Goal: Task Accomplishment & Management: Use online tool/utility

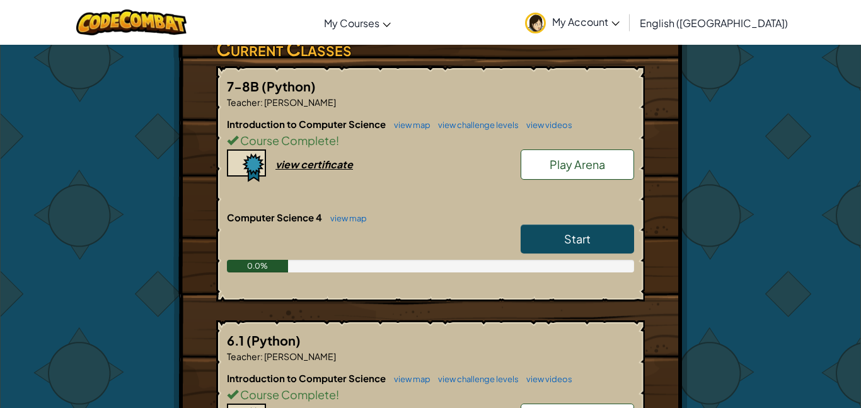
scroll to position [227, 0]
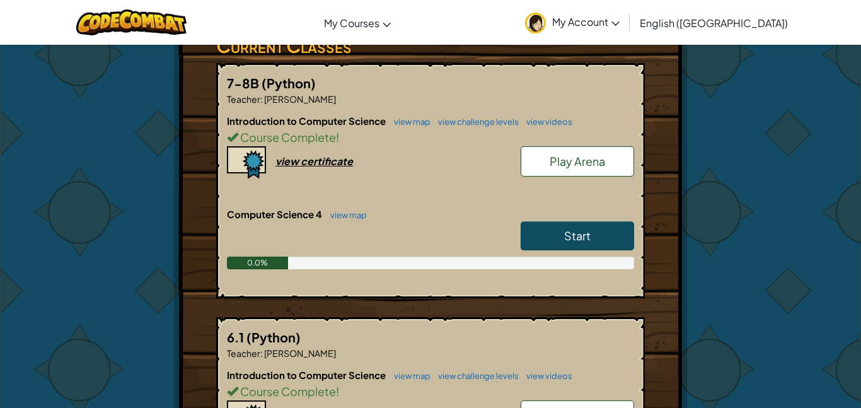
click at [544, 228] on link "Start" at bounding box center [578, 235] width 114 height 29
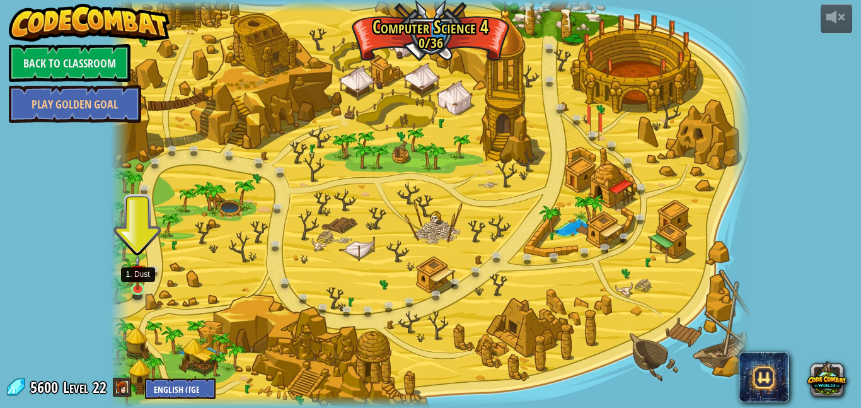
click at [144, 279] on img at bounding box center [137, 272] width 15 height 35
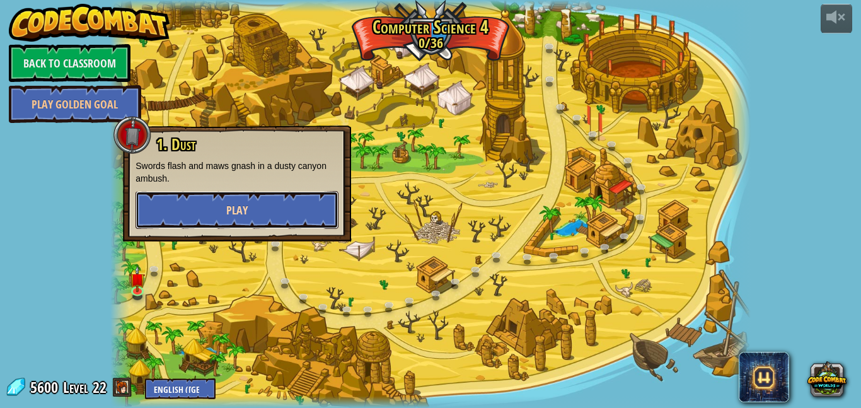
click at [250, 201] on button "Play" at bounding box center [237, 210] width 203 height 38
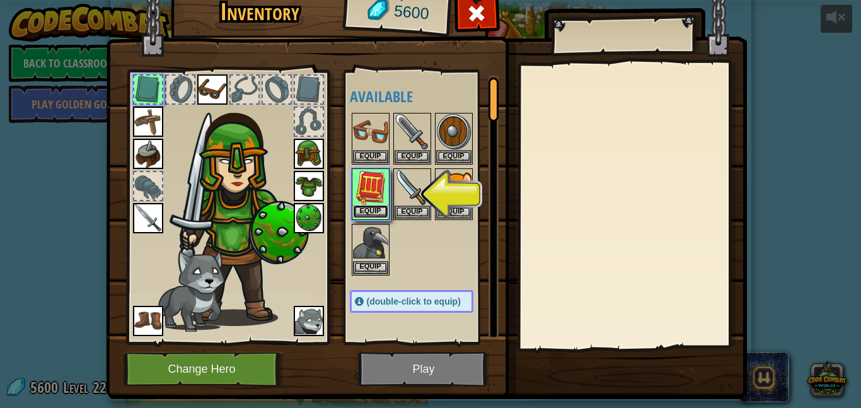
click at [359, 205] on button "Equip" at bounding box center [370, 211] width 35 height 13
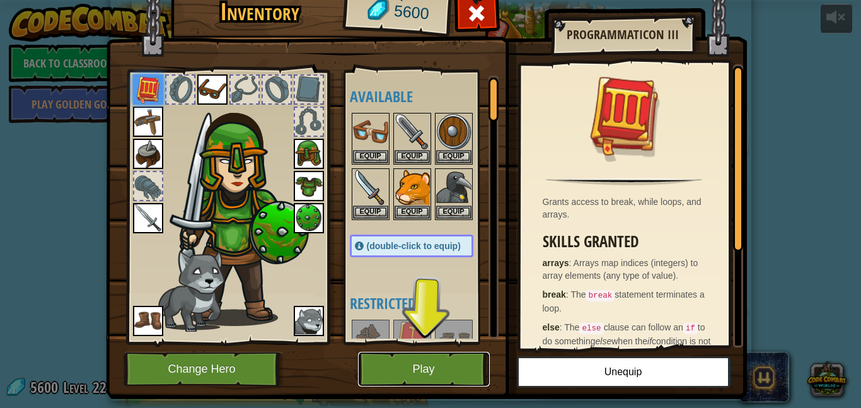
click at [462, 371] on button "Play" at bounding box center [424, 369] width 132 height 35
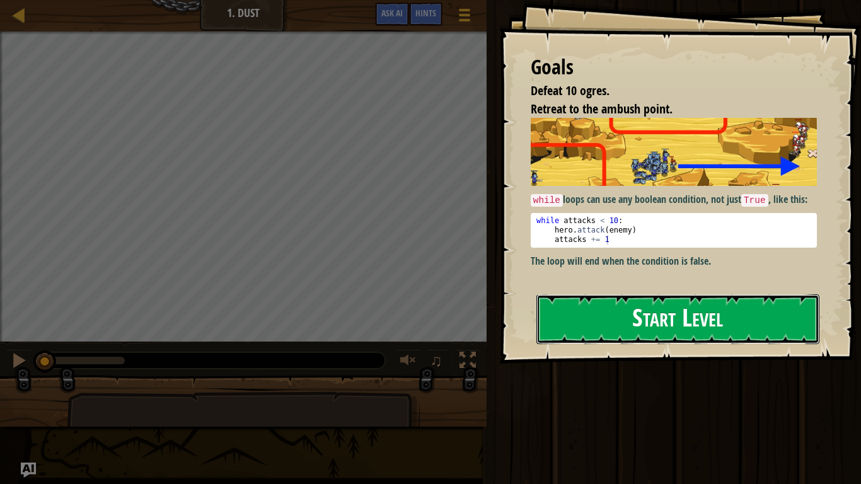
click at [602, 300] on button "Start Level" at bounding box center [678, 319] width 283 height 50
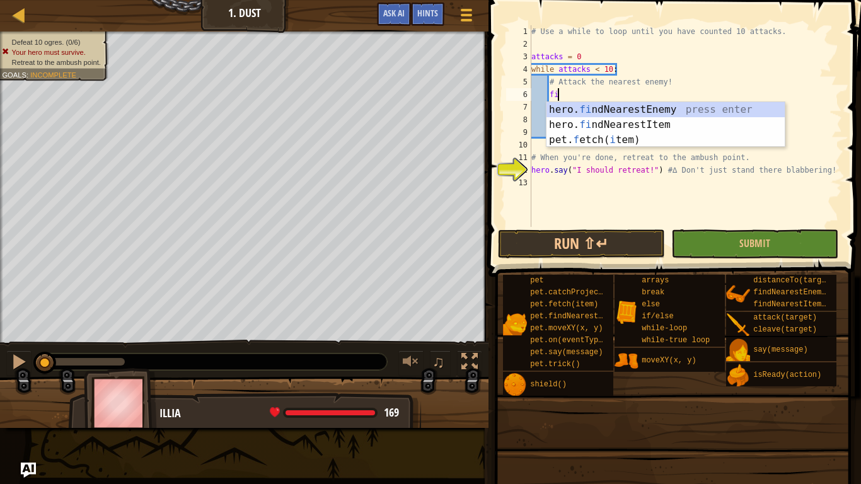
type textarea "find"
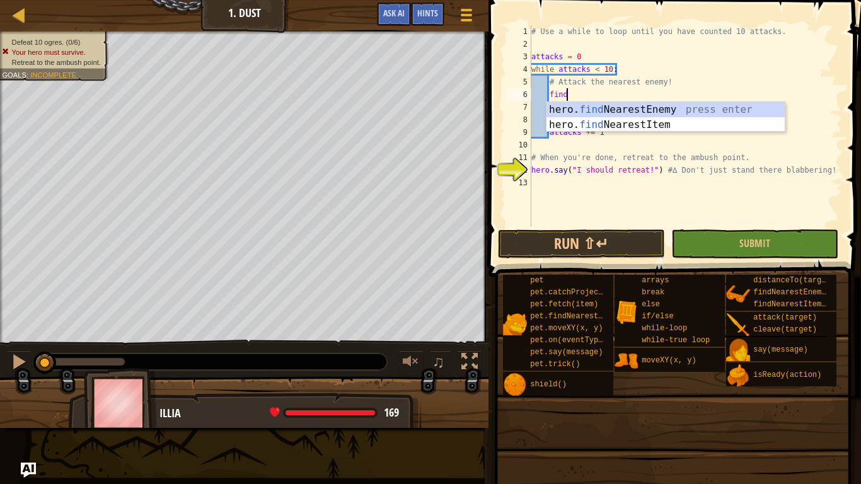
scroll to position [6, 4]
click at [663, 107] on div "hero. find NearestEnemy press enter hero. find NearestItem press enter" at bounding box center [666, 132] width 238 height 61
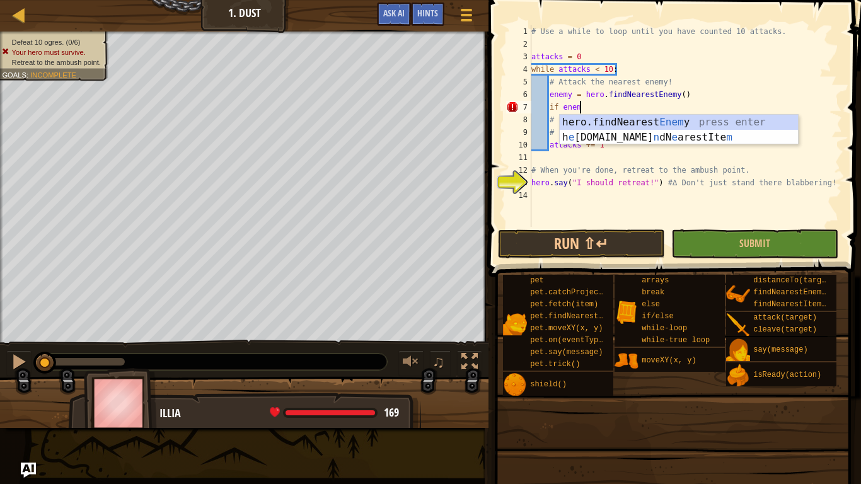
scroll to position [6, 7]
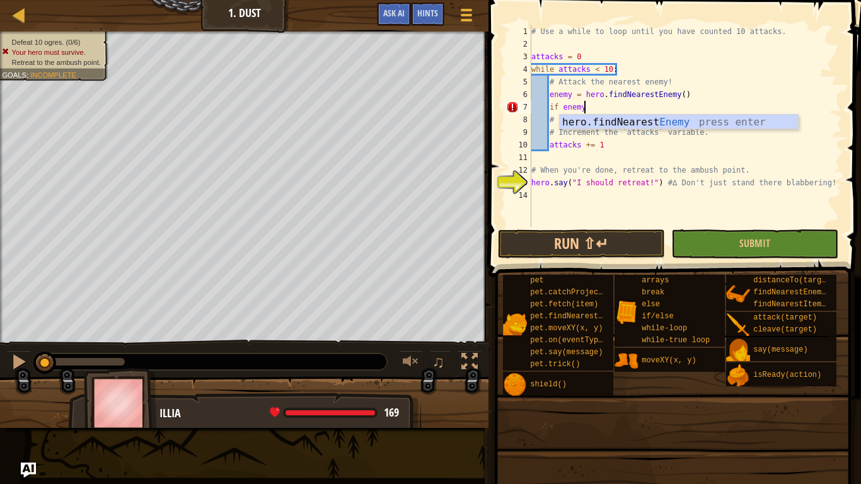
type textarea "if enemy:"
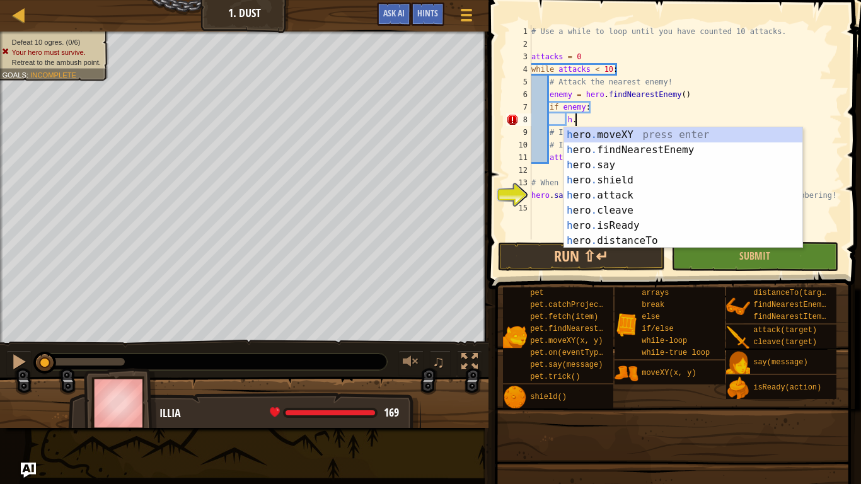
scroll to position [6, 6]
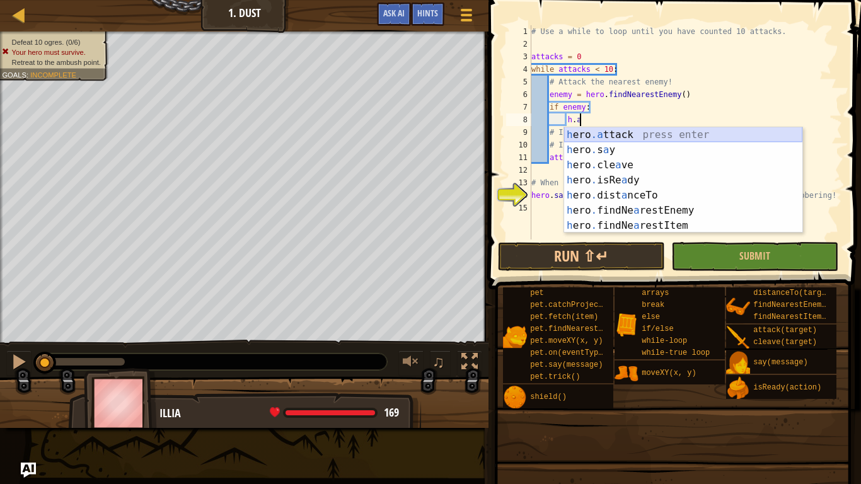
click at [660, 138] on div "h ero .a ttack press enter h ero . s a y press enter h ero . cle a ve press ent…" at bounding box center [683, 195] width 238 height 136
type textarea "hero.attack(enemy)"
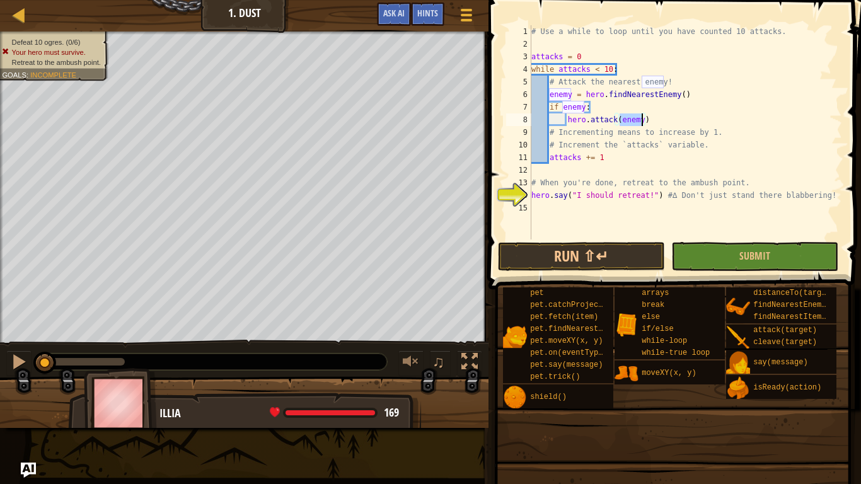
click at [533, 172] on div "# Use a while to loop until you have counted 10 attacks. attacks = 0 while atta…" at bounding box center [685, 145] width 313 height 240
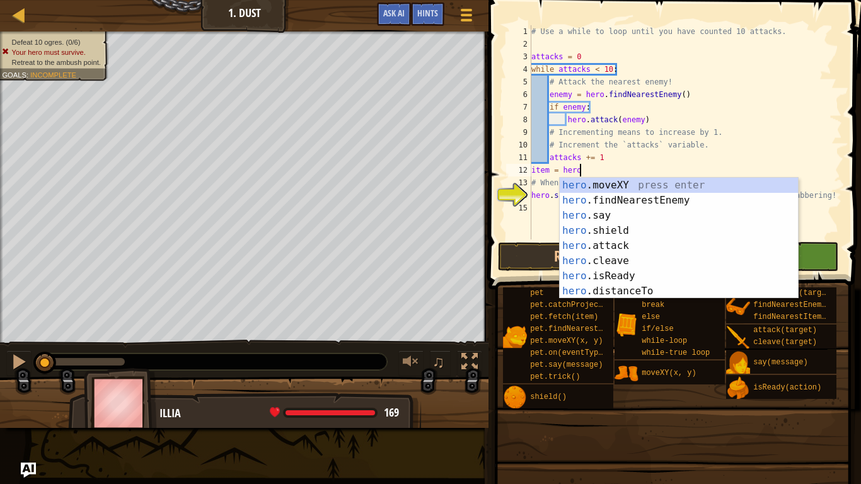
scroll to position [6, 7]
type textarea "item = hero.f"
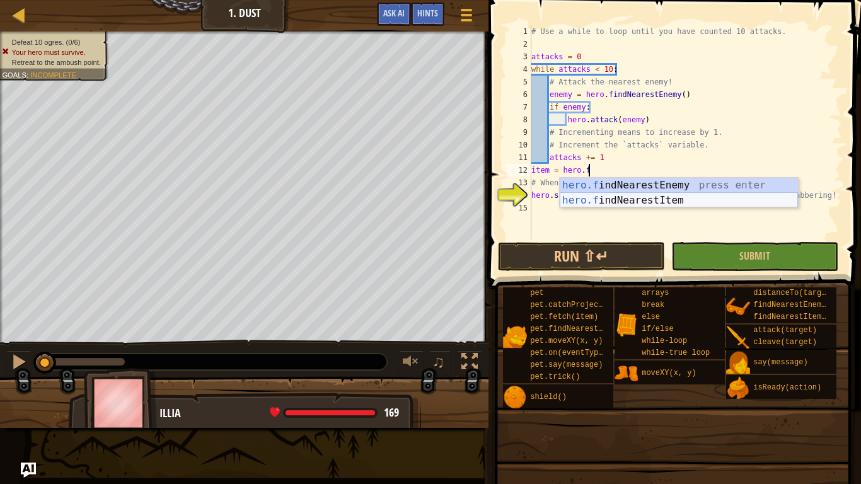
click at [699, 199] on div "hero.f indNearestEnemy press enter hero.f indNearestItem press enter" at bounding box center [679, 208] width 238 height 61
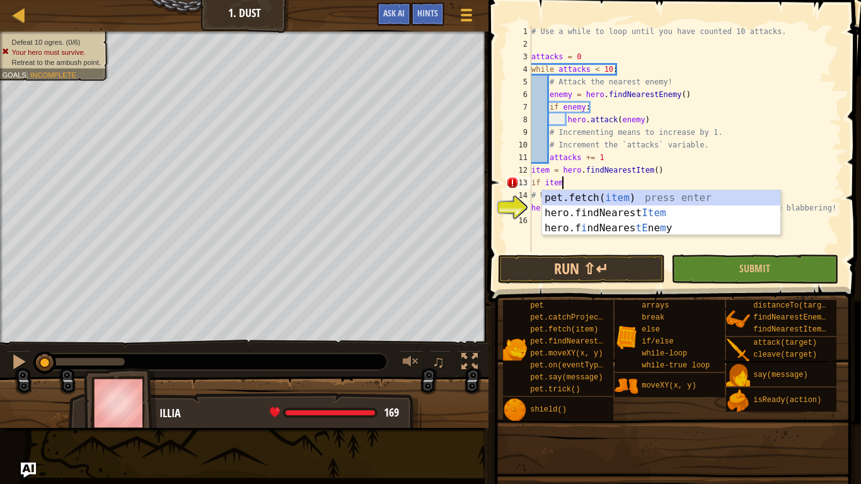
scroll to position [6, 4]
type textarea "if item:"
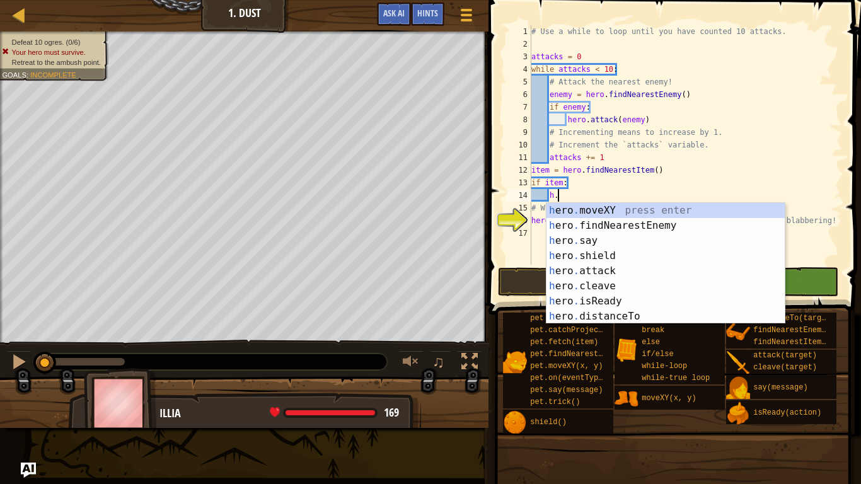
scroll to position [6, 3]
click at [685, 206] on div "h ero . moveXY press enter h ero . findNearestEnemy press enter h ero . say pre…" at bounding box center [666, 278] width 238 height 151
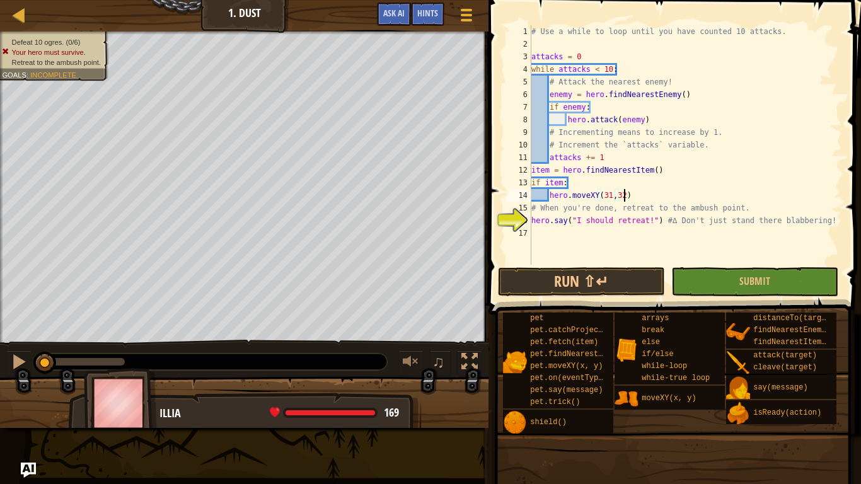
scroll to position [6, 13]
click at [607, 275] on button "Run ⇧↵" at bounding box center [581, 281] width 167 height 29
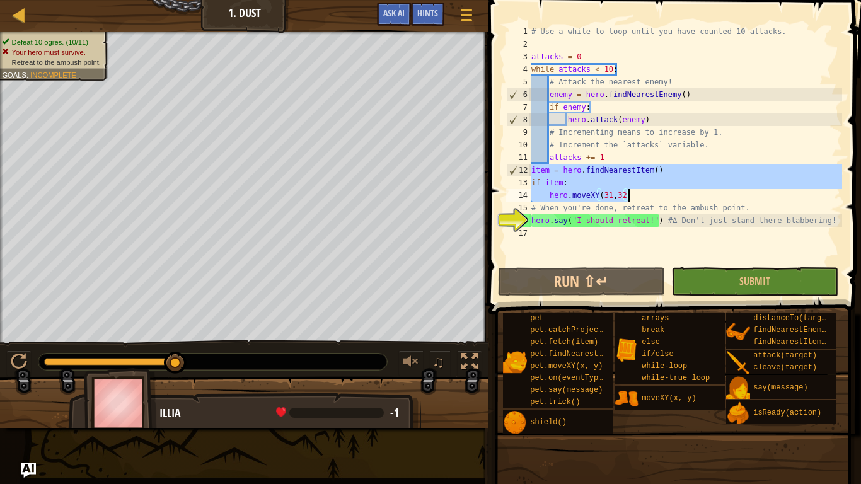
drag, startPoint x: 532, startPoint y: 169, endPoint x: 673, endPoint y: 195, distance: 143.1
click at [673, 195] on div "# Use a while to loop until you have counted 10 attacks. attacks = 0 while atta…" at bounding box center [685, 157] width 313 height 265
type textarea "if item: hero.moveXY(31,32)"
click at [545, 234] on div "# Use a while to loop until you have counted 10 attacks. attacks = 0 while atta…" at bounding box center [685, 157] width 313 height 265
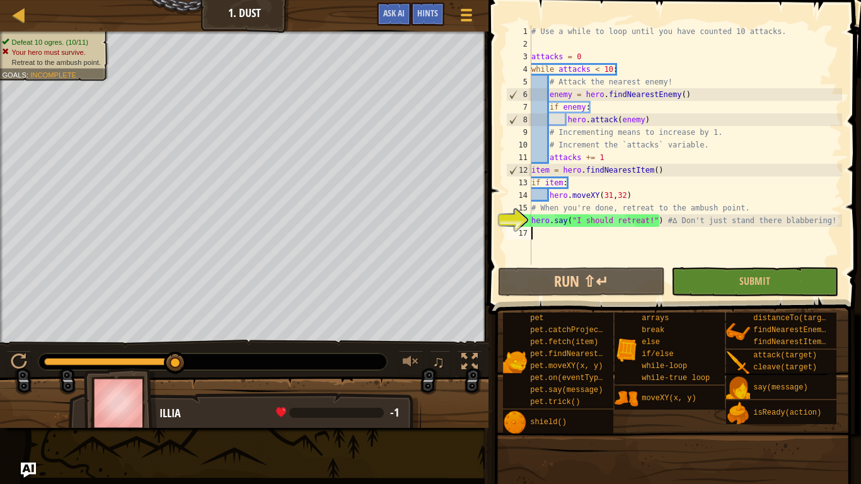
paste textarea "hero.moveXY(31,32)"
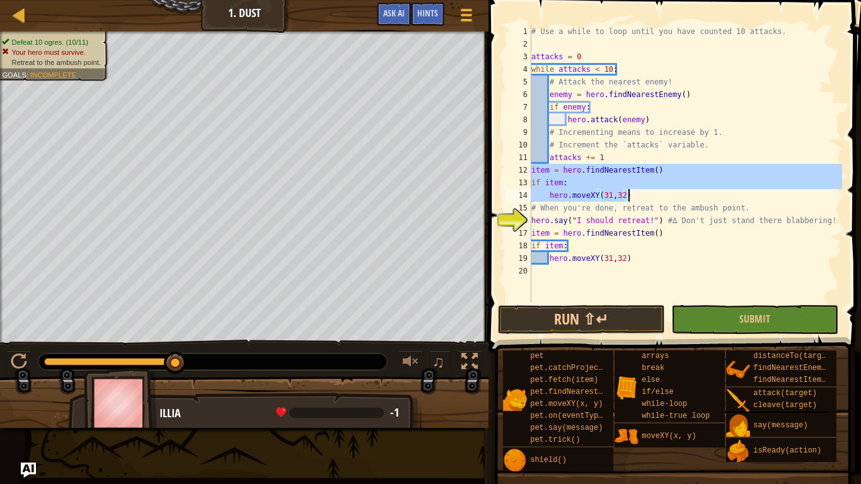
drag, startPoint x: 532, startPoint y: 170, endPoint x: 643, endPoint y: 199, distance: 113.9
click at [643, 199] on div "# Use a while to loop until you have counted 10 attacks. attacks = 0 while atta…" at bounding box center [685, 176] width 313 height 303
type textarea "if item: hero.moveXY(31,32)"
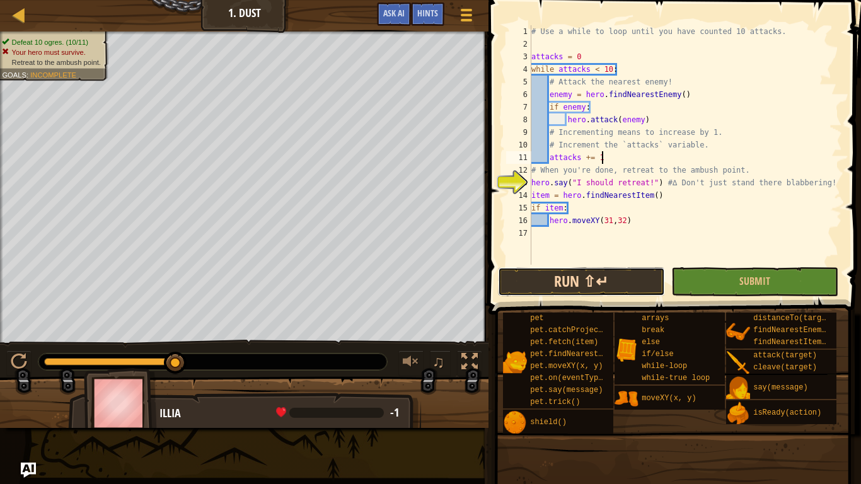
click at [634, 282] on button "Run ⇧↵" at bounding box center [581, 281] width 167 height 29
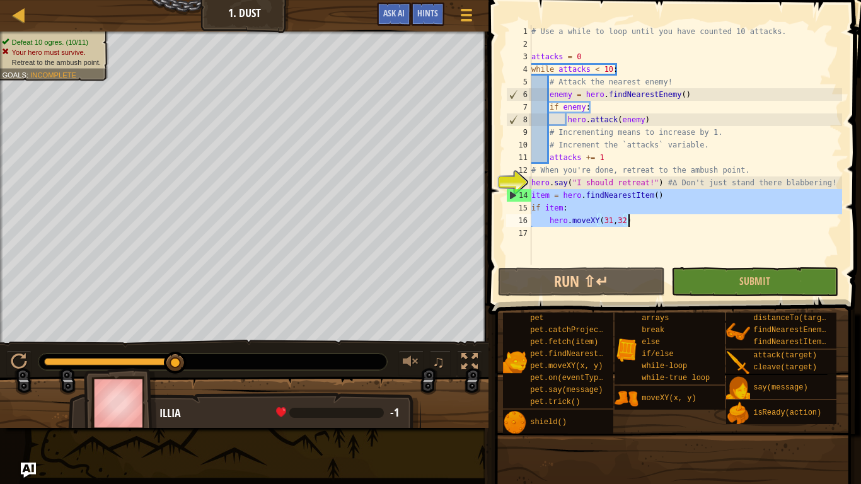
drag, startPoint x: 532, startPoint y: 195, endPoint x: 643, endPoint y: 224, distance: 115.3
click at [643, 224] on div "# Use a while to loop until you have counted 10 attacks. attacks = 0 while atta…" at bounding box center [685, 157] width 313 height 265
click at [613, 160] on div "# Use a while to loop until you have counted 10 attacks. attacks = 0 while atta…" at bounding box center [685, 157] width 313 height 265
type textarea "attacks += 1"
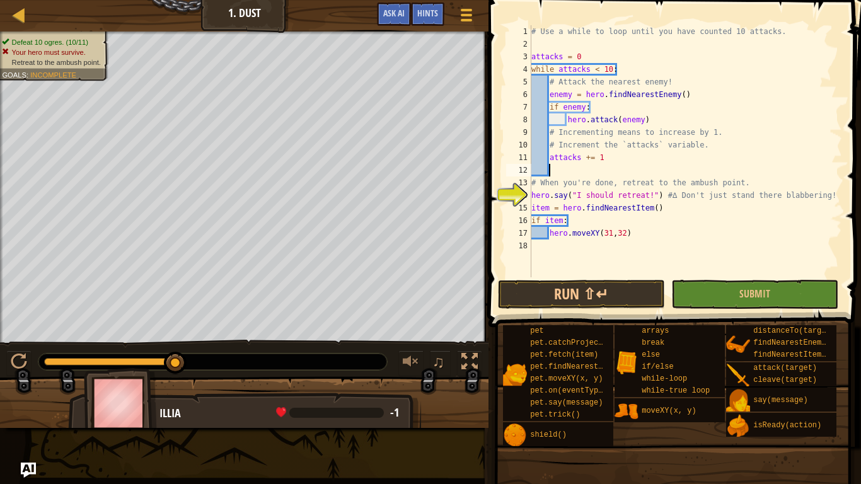
paste textarea "hero.moveXY(31,32)"
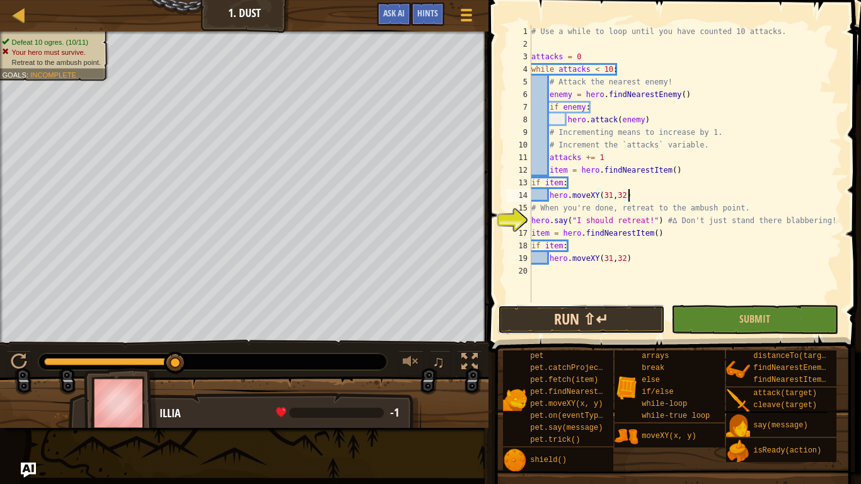
click at [573, 322] on button "Run ⇧↵" at bounding box center [581, 319] width 167 height 29
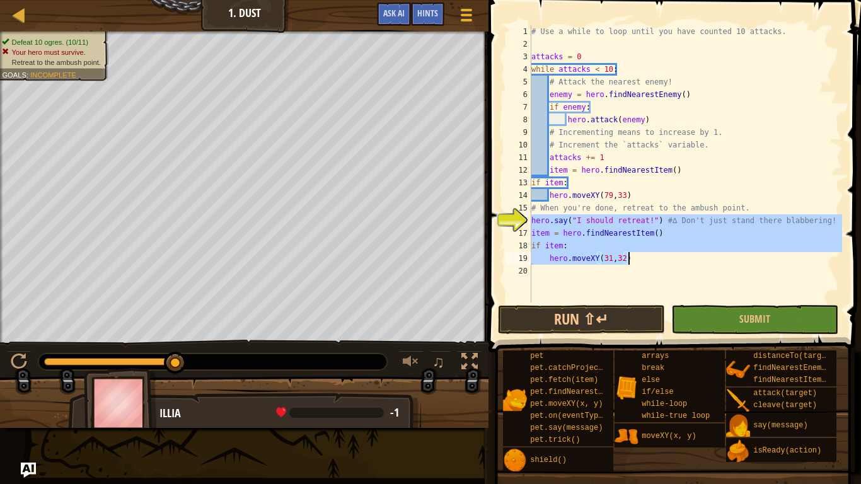
drag, startPoint x: 533, startPoint y: 221, endPoint x: 657, endPoint y: 260, distance: 129.4
click at [657, 260] on div "# Use a while to loop until you have counted 10 attacks. attacks = 0 while atta…" at bounding box center [685, 176] width 313 height 303
type textarea "if item: hero.moveXY(31,32)"
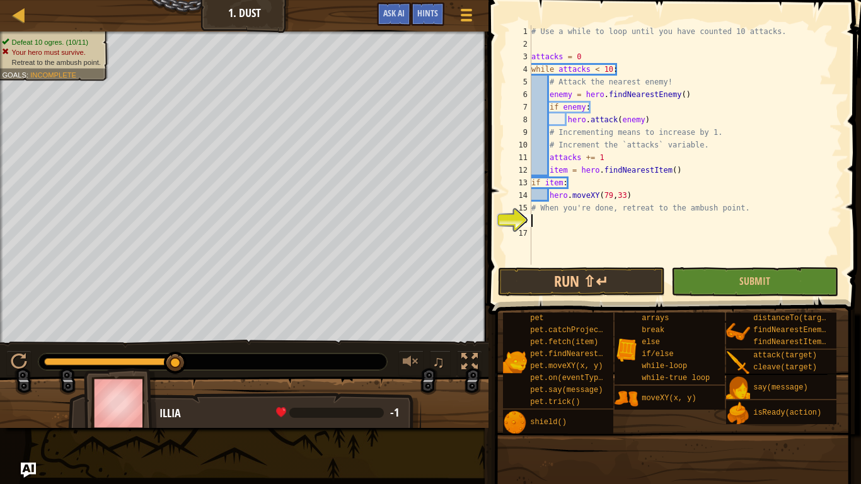
scroll to position [6, 0]
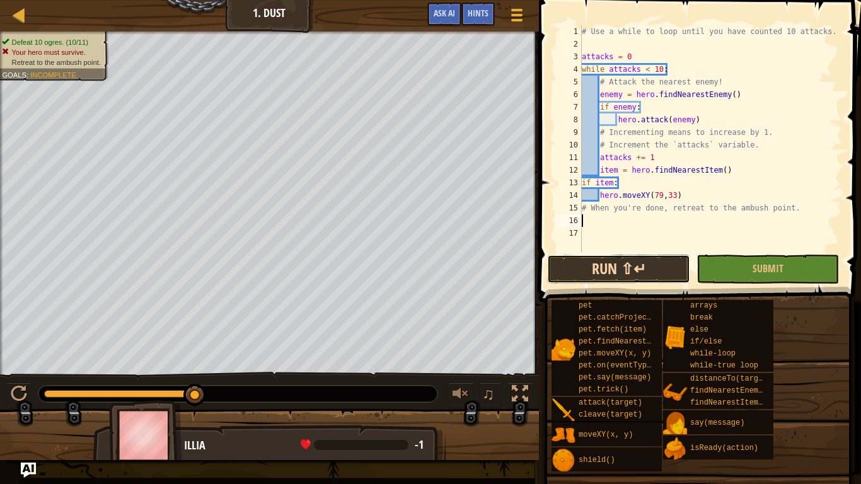
click at [642, 279] on button "Run ⇧↵" at bounding box center [618, 269] width 143 height 29
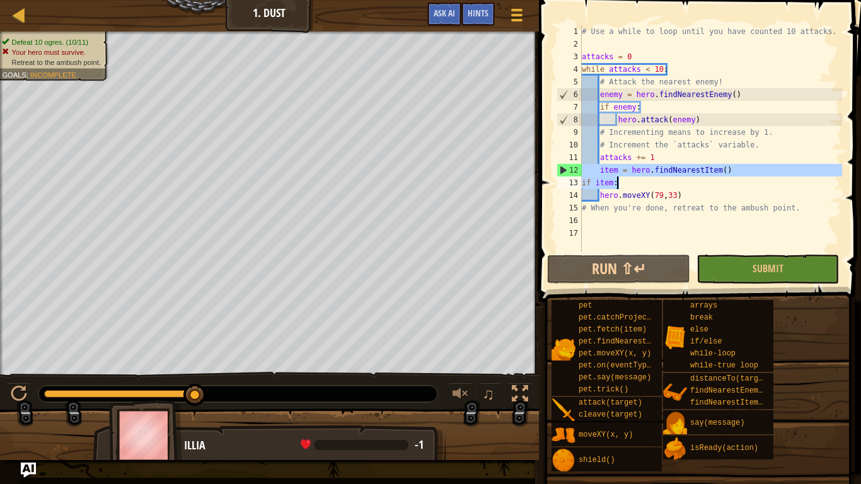
drag, startPoint x: 582, startPoint y: 169, endPoint x: 675, endPoint y: 183, distance: 93.8
click at [675, 183] on div "# Use a while to loop until you have counted 10 attacks. attacks = 0 while atta…" at bounding box center [711, 151] width 263 height 252
type textarea "item = hero.findNearestItem() if item:"
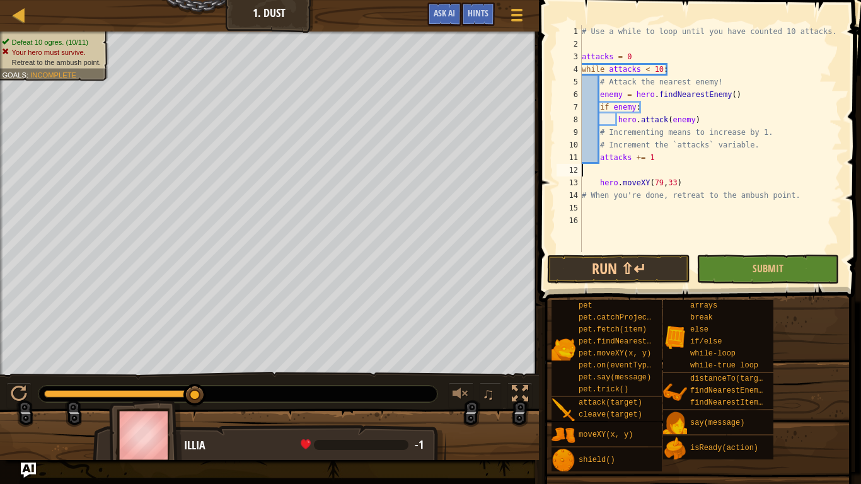
paste textarea "if item:"
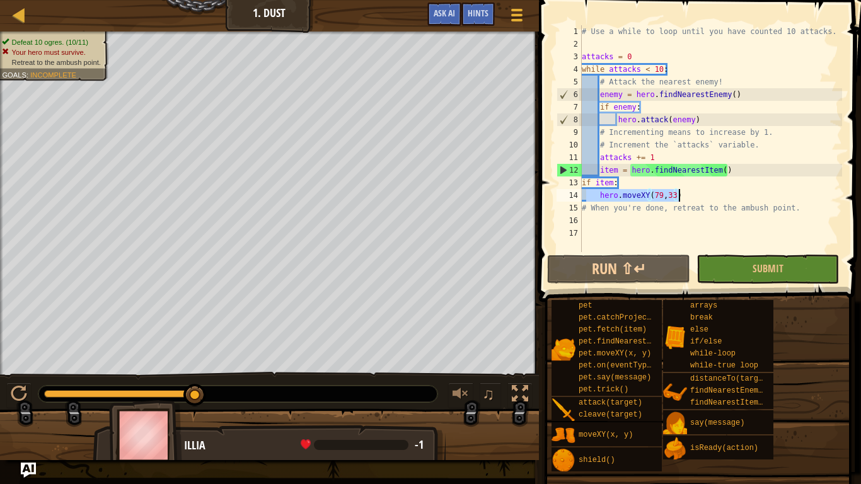
drag, startPoint x: 588, startPoint y: 199, endPoint x: 705, endPoint y: 196, distance: 117.3
click at [705, 196] on div "# Use a while to loop until you have counted 10 attacks. attacks = 0 while atta…" at bounding box center [711, 151] width 263 height 252
type textarea "hero.moveXY(79,33)"
click at [633, 218] on div "# Use a while to loop until you have counted 10 attacks. attacks = 0 while atta…" at bounding box center [711, 151] width 263 height 252
click at [607, 230] on div "# Use a while to loop until you have counted 10 attacks. attacks = 0 while atta…" at bounding box center [711, 151] width 263 height 252
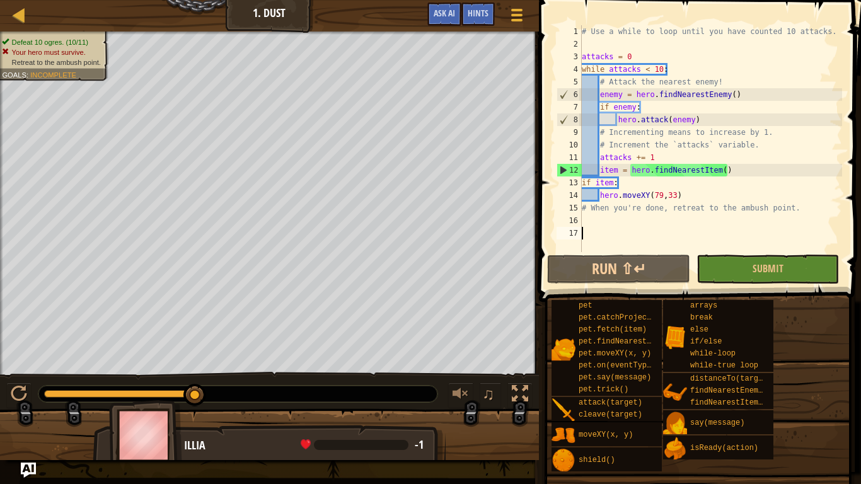
paste textarea "hero.moveXY(79,33)"
type textarea "hero.moveXY(79,33)"
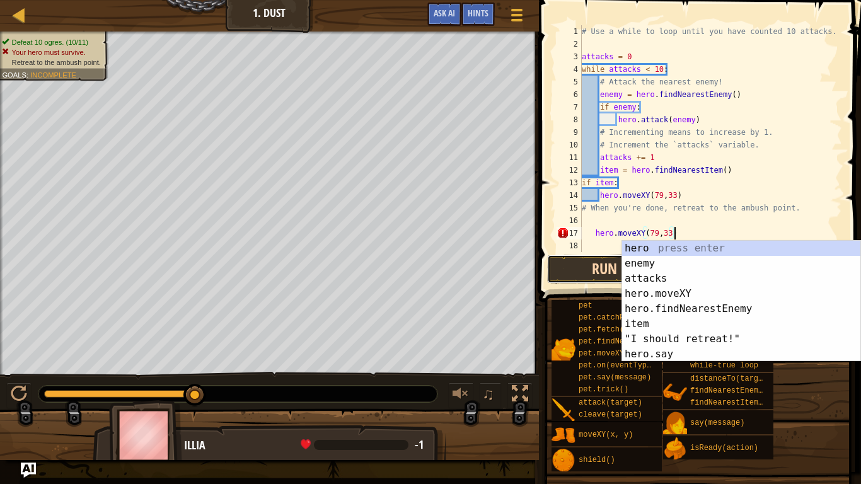
click at [580, 270] on button "Run ⇧↵" at bounding box center [618, 269] width 143 height 29
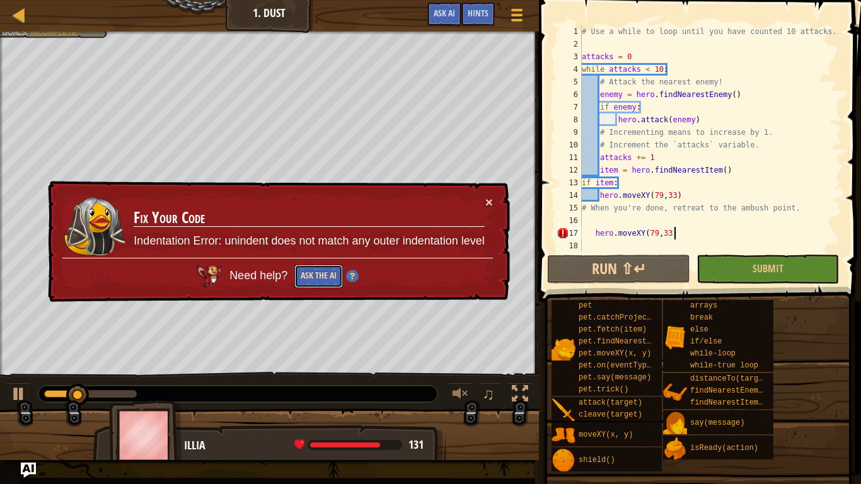
click at [312, 282] on button "Ask the AI" at bounding box center [318, 276] width 49 height 23
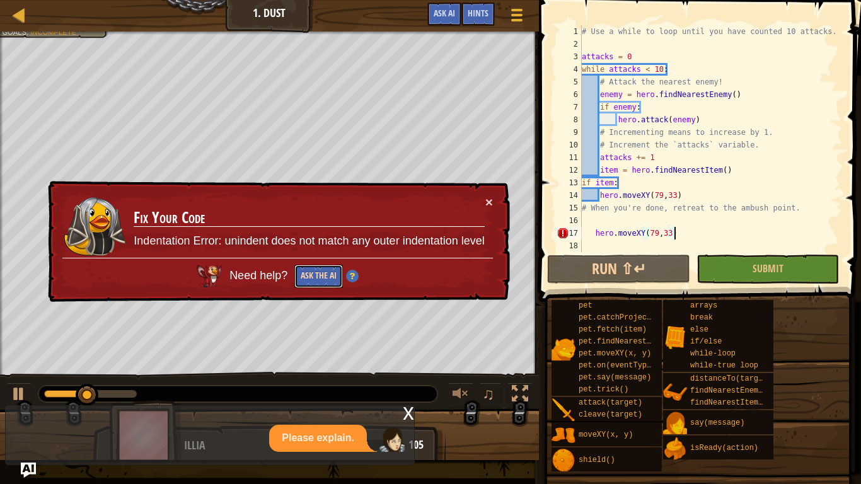
click at [312, 282] on button "Ask the AI" at bounding box center [318, 276] width 49 height 23
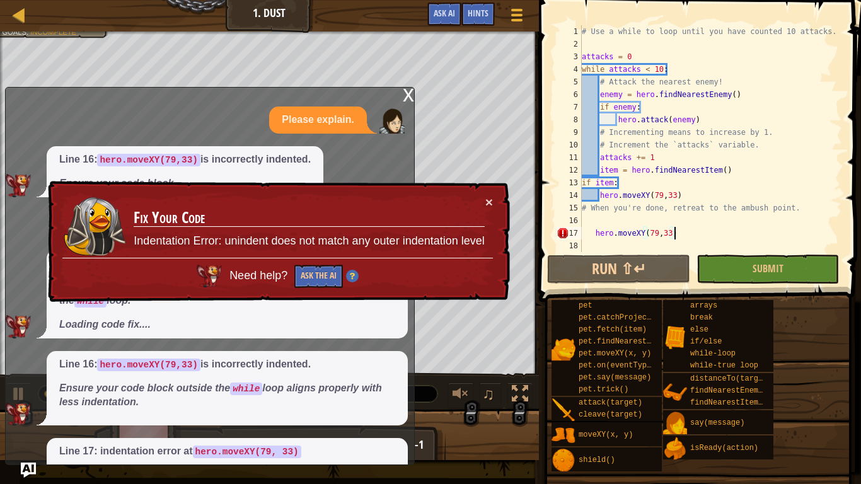
scroll to position [90, 0]
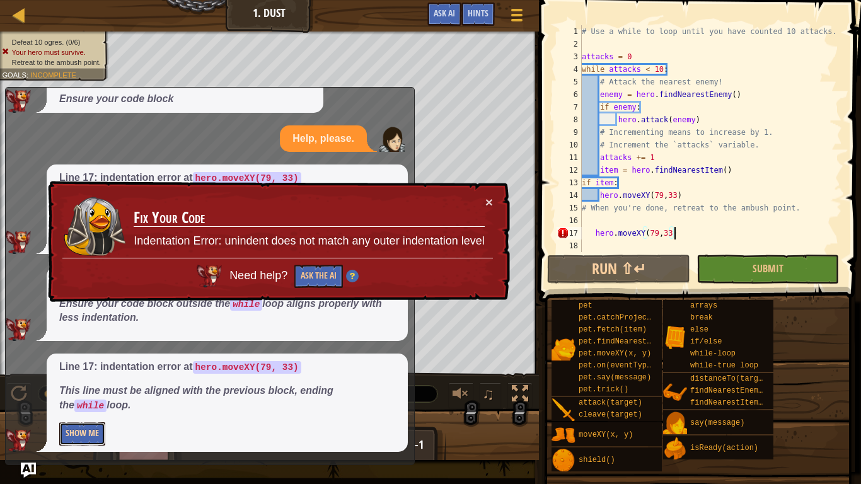
click at [79, 407] on button "Show Me" at bounding box center [82, 433] width 46 height 23
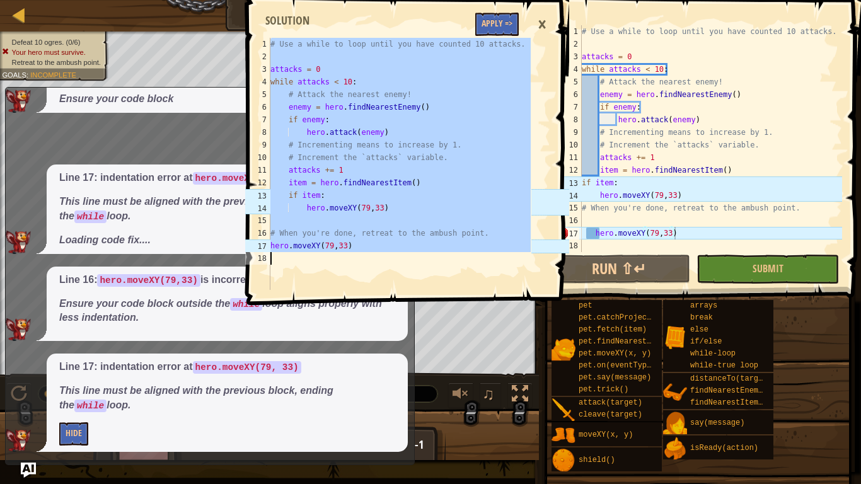
drag, startPoint x: 271, startPoint y: 44, endPoint x: 522, endPoint y: 262, distance: 332.6
click at [522, 262] on div "# Use a while to loop until you have counted 10 attacks. attacks = 0 while atta…" at bounding box center [399, 176] width 263 height 277
type textarea "hero.moveXY(79,33)"
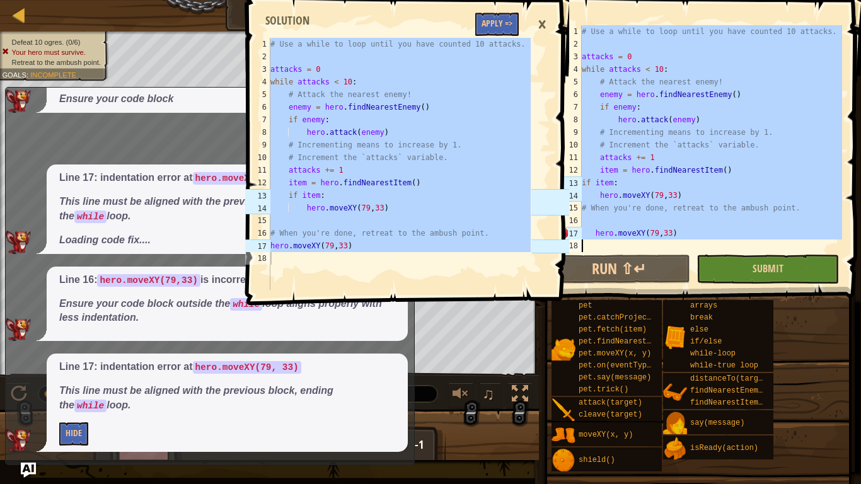
drag, startPoint x: 582, startPoint y: 33, endPoint x: 807, endPoint y: 256, distance: 316.1
click at [807, 256] on div "# Use a while to loop until you have counted 10 attacks. 1 2 3 4 5 6 7 8 9 10 1…" at bounding box center [698, 175] width 326 height 339
type textarea "hero.moveXY(79,33)"
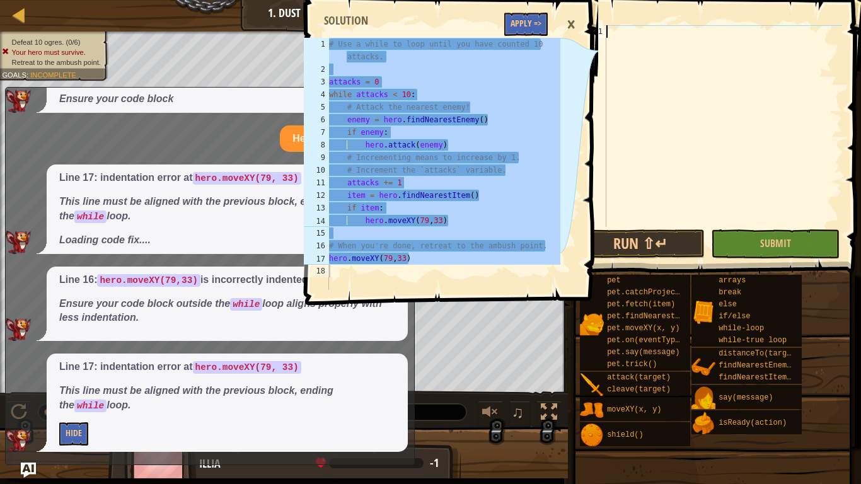
scroll to position [13, 0]
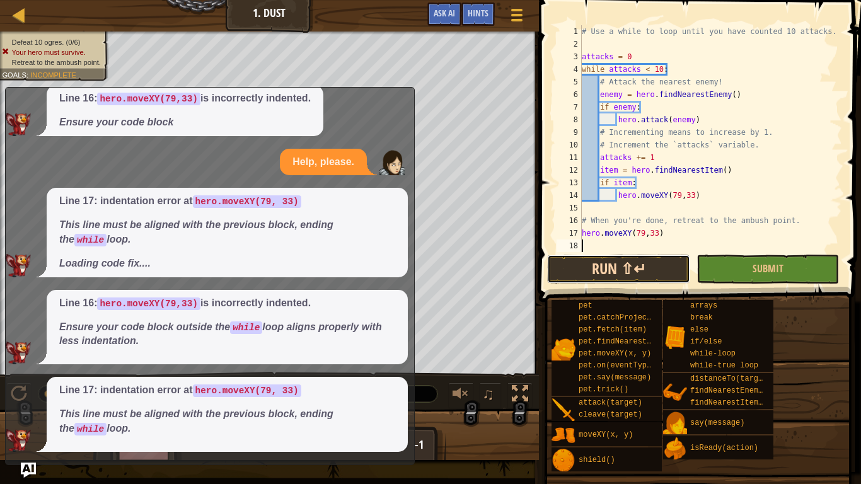
click at [601, 276] on button "Run ⇧↵" at bounding box center [618, 269] width 143 height 29
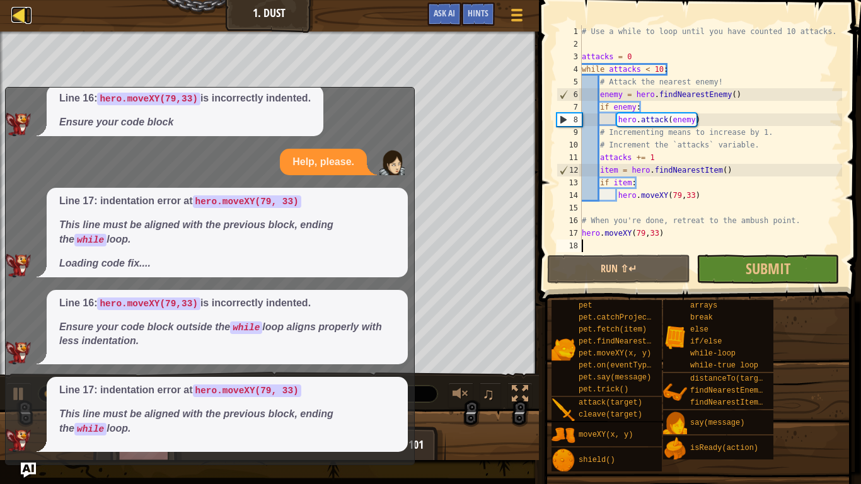
click at [23, 20] on div at bounding box center [19, 15] width 16 height 16
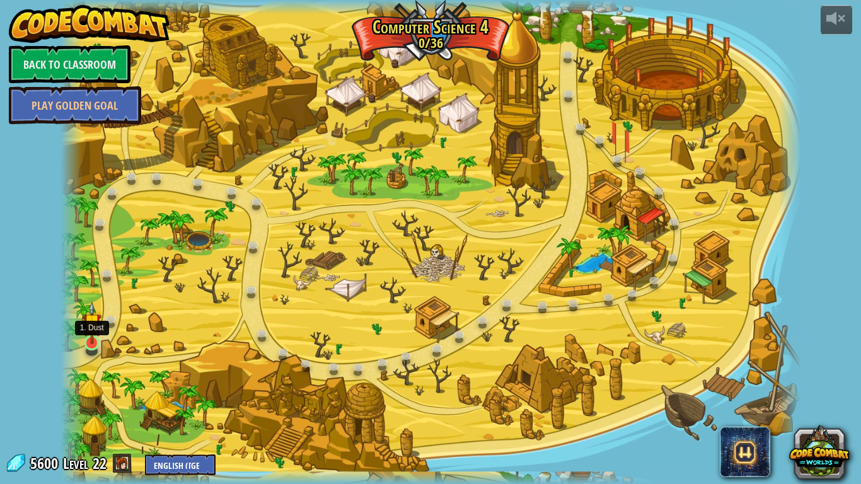
click at [93, 342] on img at bounding box center [92, 322] width 19 height 43
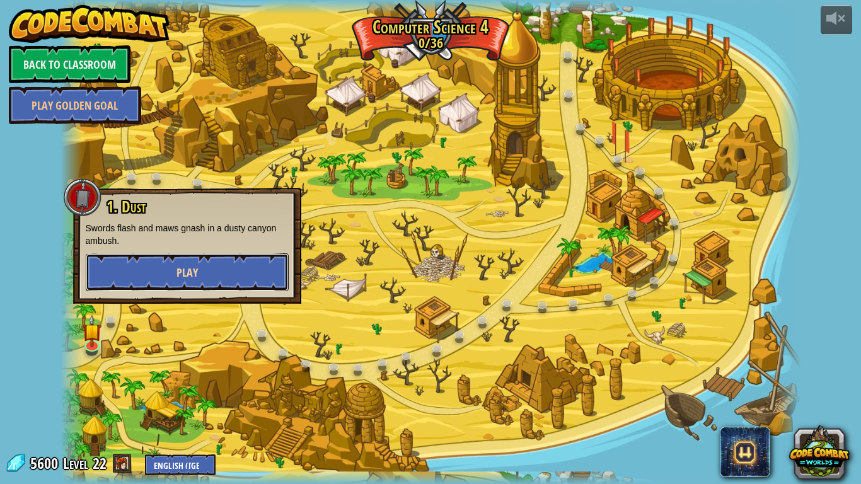
click at [206, 265] on button "Play" at bounding box center [187, 272] width 203 height 38
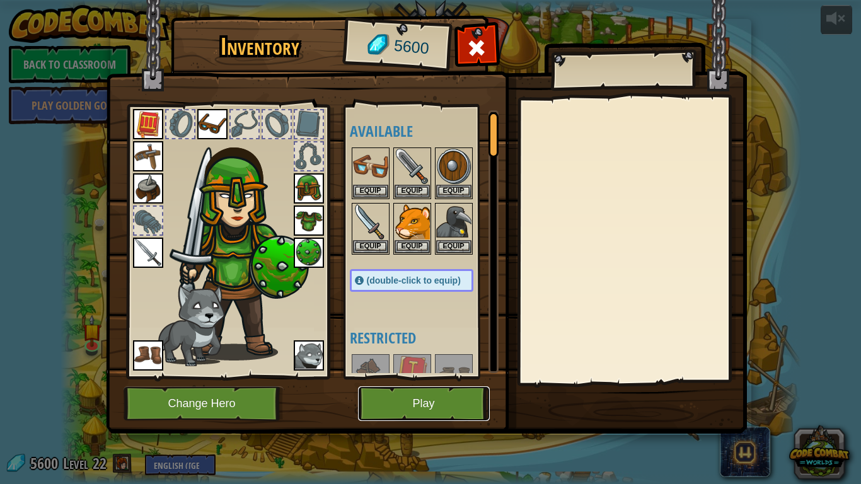
click at [416, 394] on button "Play" at bounding box center [424, 404] width 132 height 35
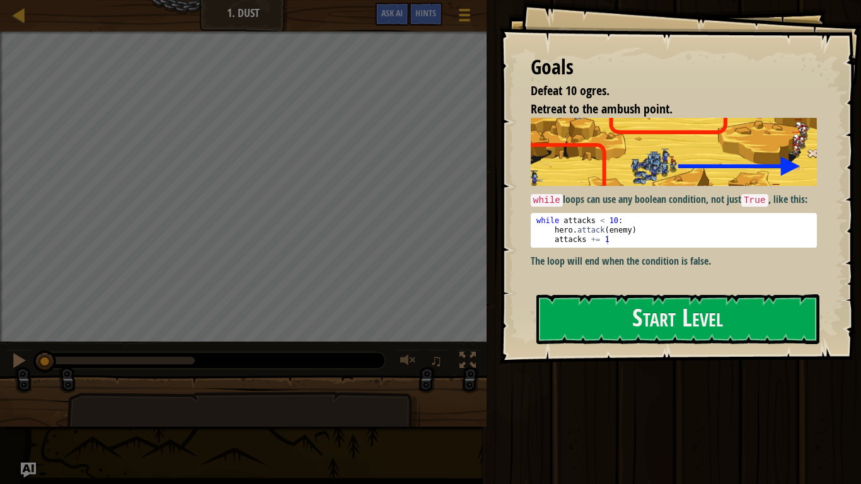
click at [728, 271] on div "while loops can use any boolean condition, not just True , like this: 1 2 3 whi…" at bounding box center [674, 200] width 286 height 164
click at [710, 303] on button "Start Level" at bounding box center [678, 319] width 283 height 50
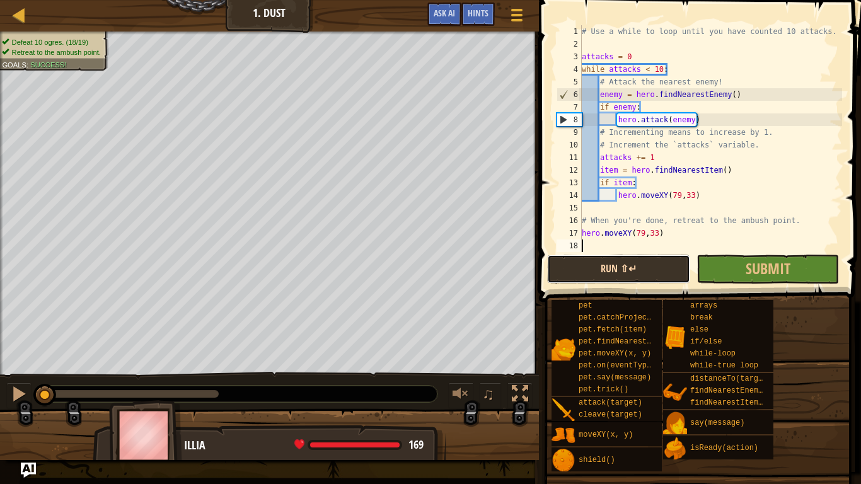
click at [589, 272] on button "Run ⇧↵" at bounding box center [618, 269] width 143 height 29
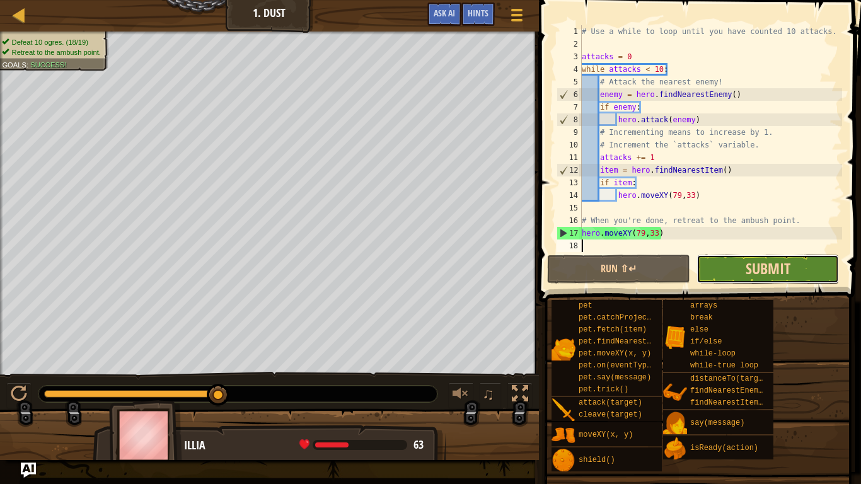
click at [761, 267] on span "Submit" at bounding box center [768, 269] width 45 height 20
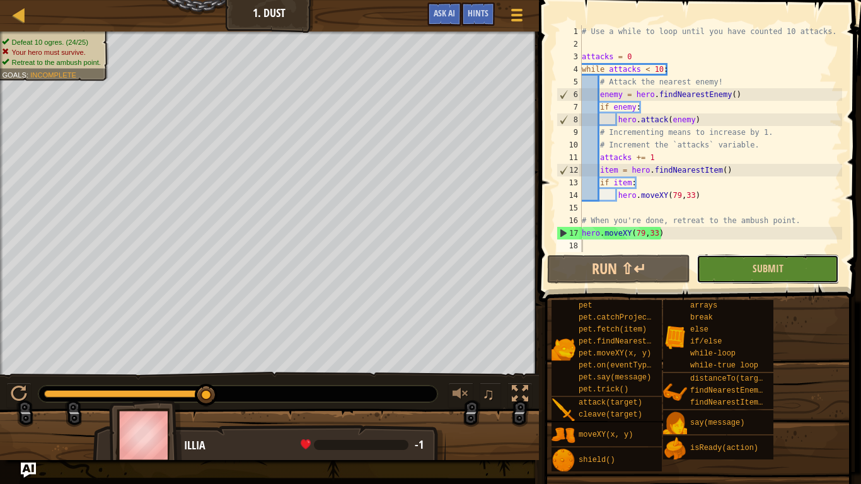
click at [742, 267] on button "Submit" at bounding box center [768, 269] width 143 height 29
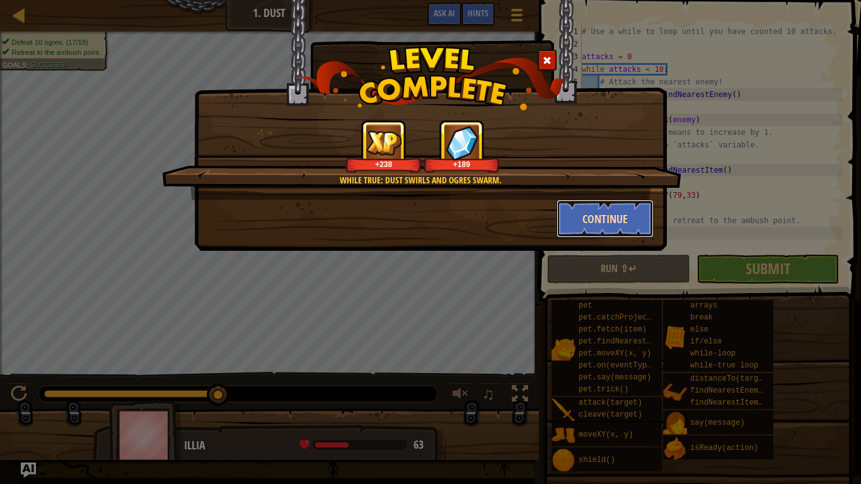
click at [609, 227] on button "Continue" at bounding box center [606, 219] width 98 height 38
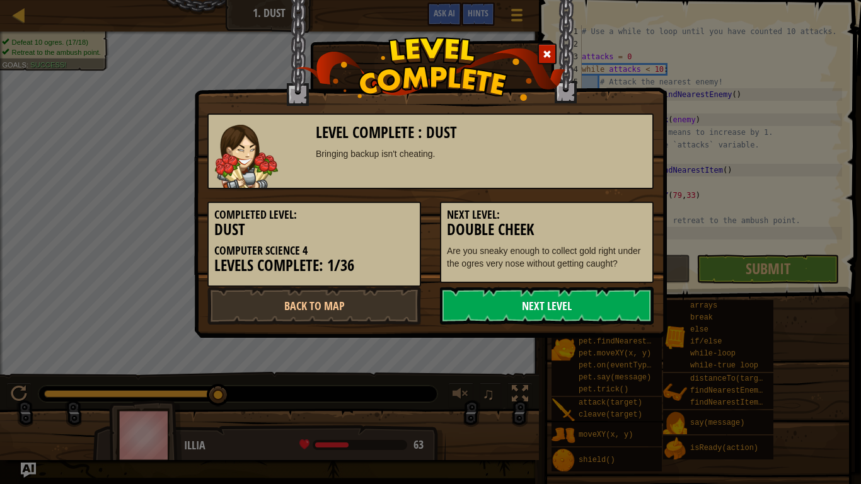
click at [574, 303] on link "Next Level" at bounding box center [547, 306] width 214 height 38
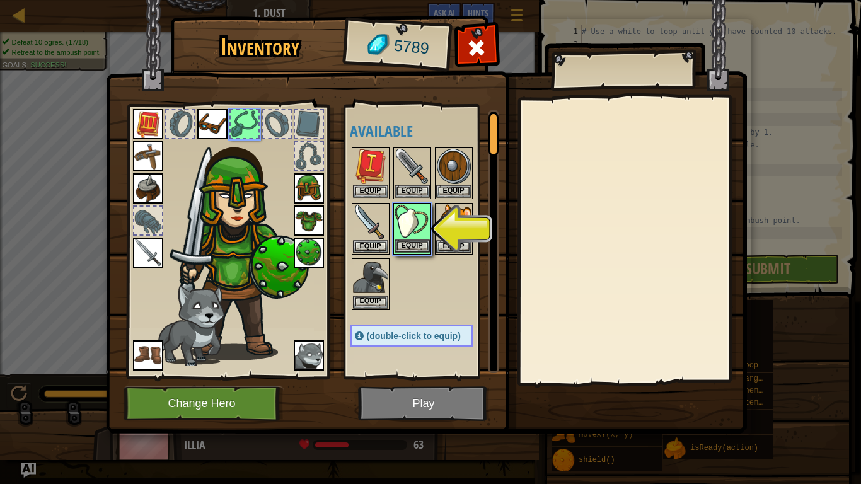
click at [412, 235] on img at bounding box center [412, 221] width 35 height 35
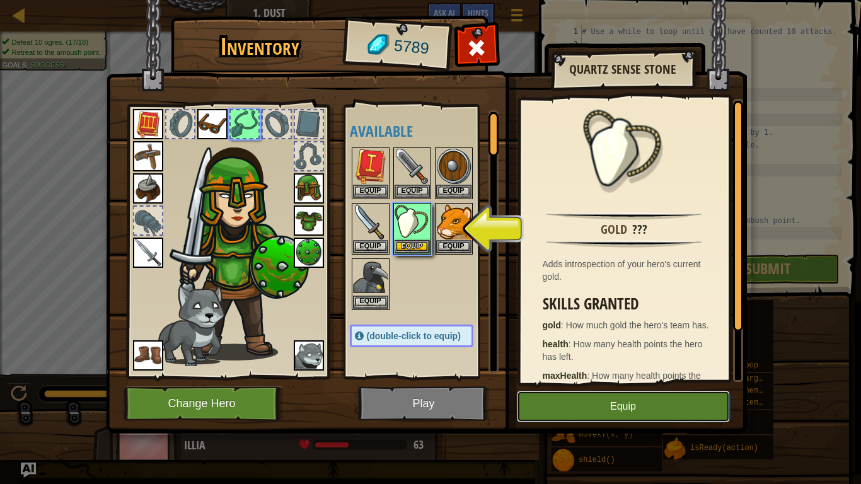
click at [574, 404] on button "Equip" at bounding box center [623, 407] width 213 height 32
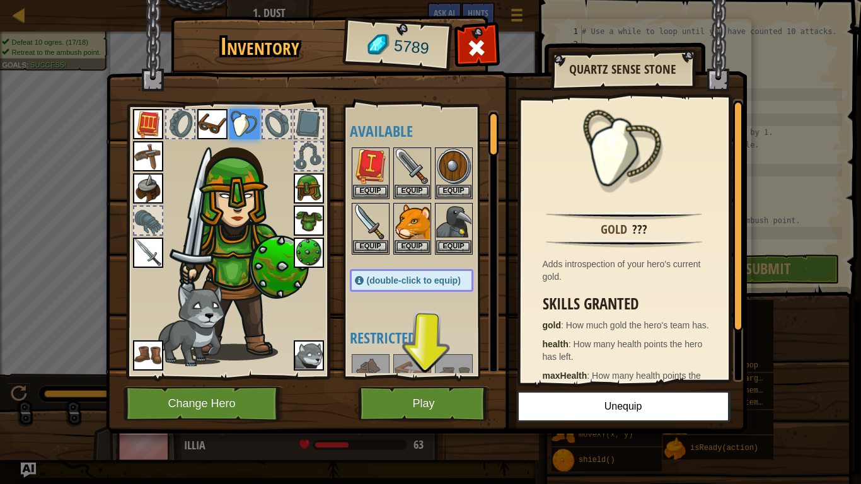
click at [415, 281] on span "(double-click to equip)" at bounding box center [414, 281] width 94 height 10
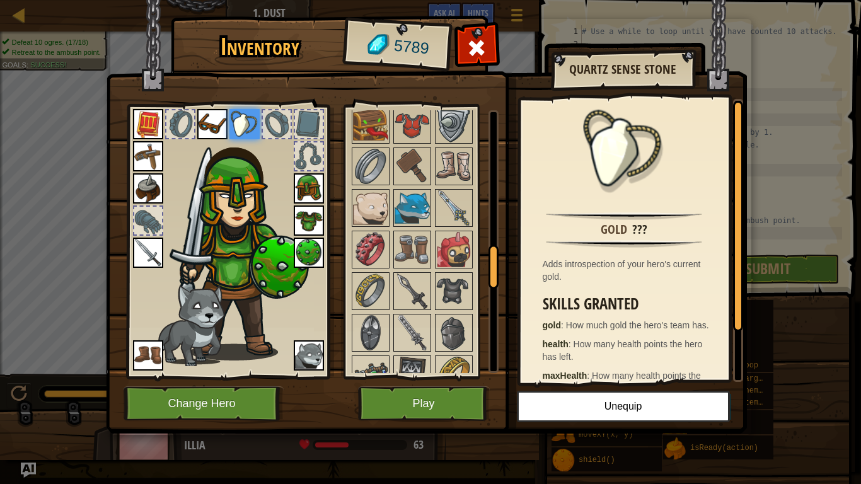
scroll to position [829, 0]
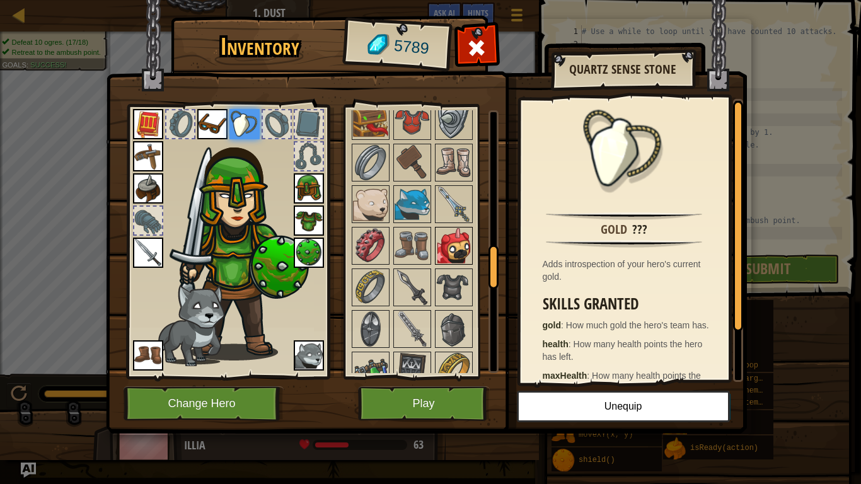
click at [453, 242] on img at bounding box center [453, 245] width 35 height 35
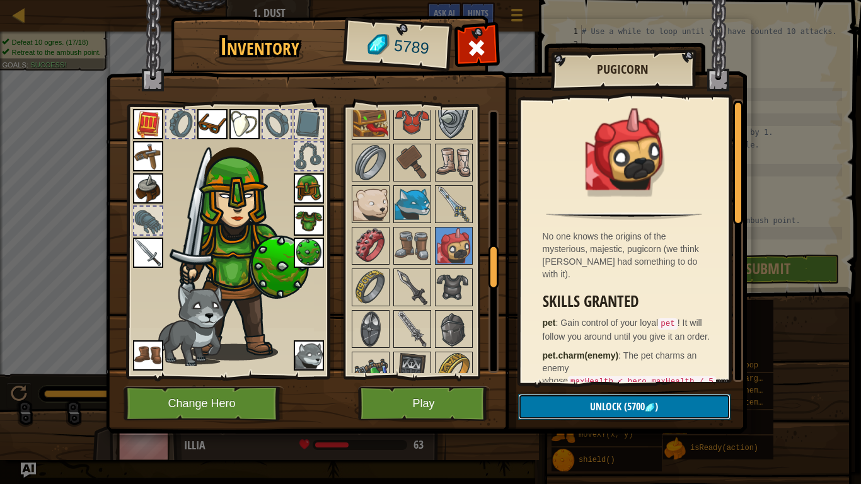
click at [625, 405] on span "(5700" at bounding box center [633, 407] width 23 height 14
click at [512, 378] on img at bounding box center [426, 205] width 641 height 458
click at [580, 407] on button "Unlock" at bounding box center [624, 407] width 213 height 26
click at [580, 407] on button "Confirm" at bounding box center [624, 407] width 213 height 26
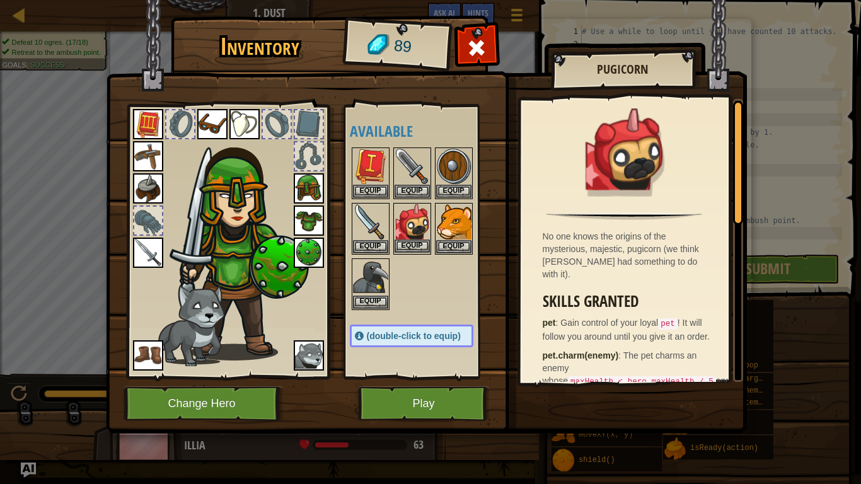
click at [410, 235] on img at bounding box center [412, 221] width 35 height 35
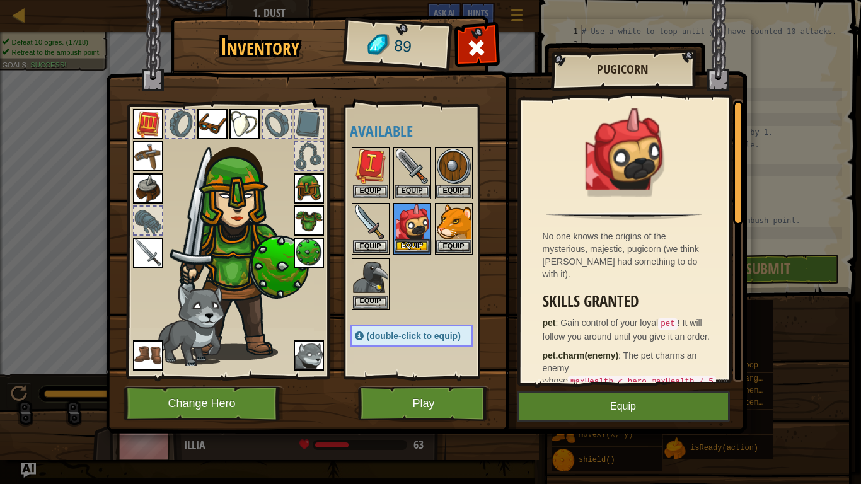
click at [410, 235] on img at bounding box center [412, 221] width 35 height 35
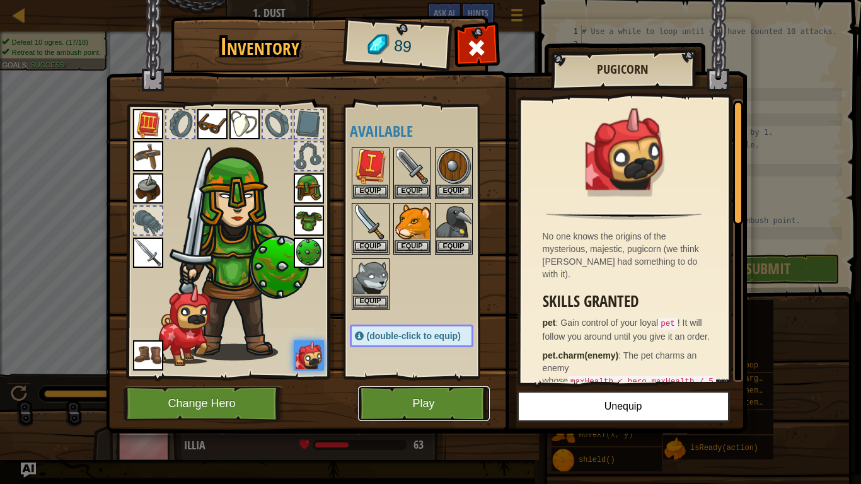
click at [441, 402] on button "Play" at bounding box center [424, 404] width 132 height 35
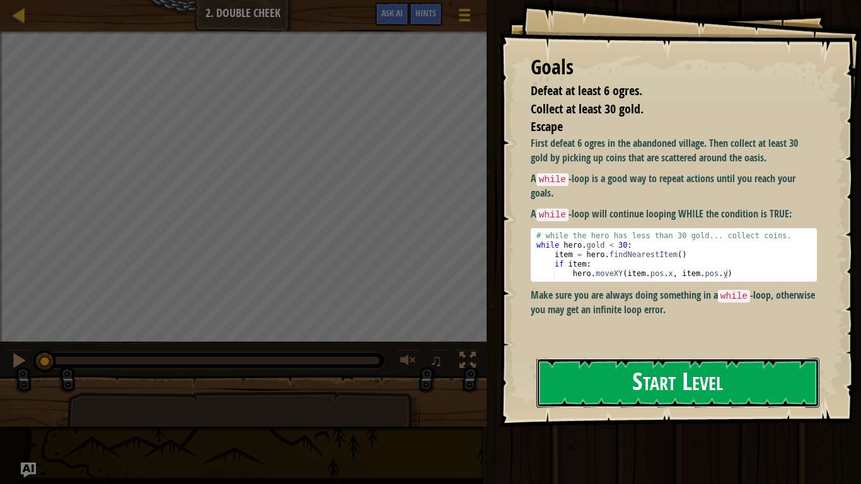
click at [615, 372] on button "Start Level" at bounding box center [678, 383] width 283 height 50
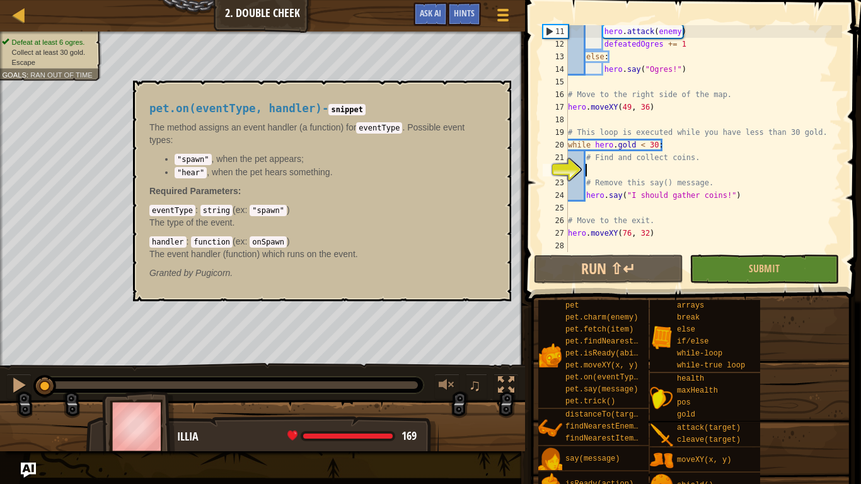
scroll to position [126, 0]
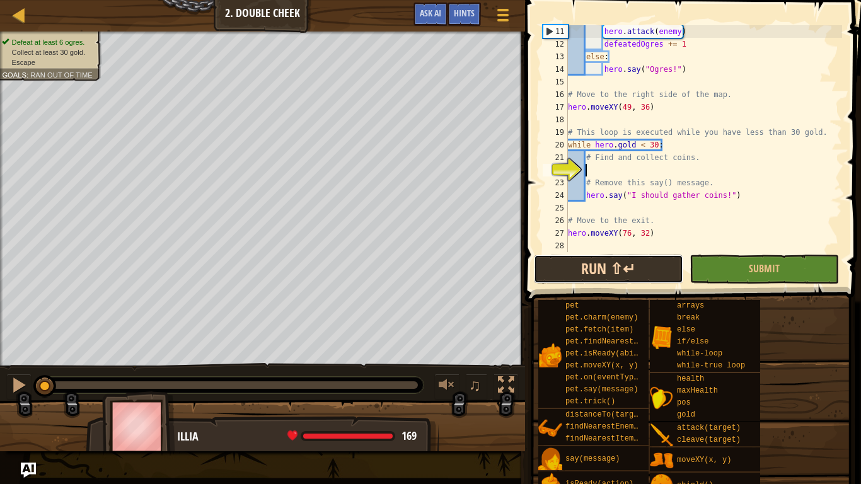
click at [651, 275] on button "Run ⇧↵" at bounding box center [608, 269] width 149 height 29
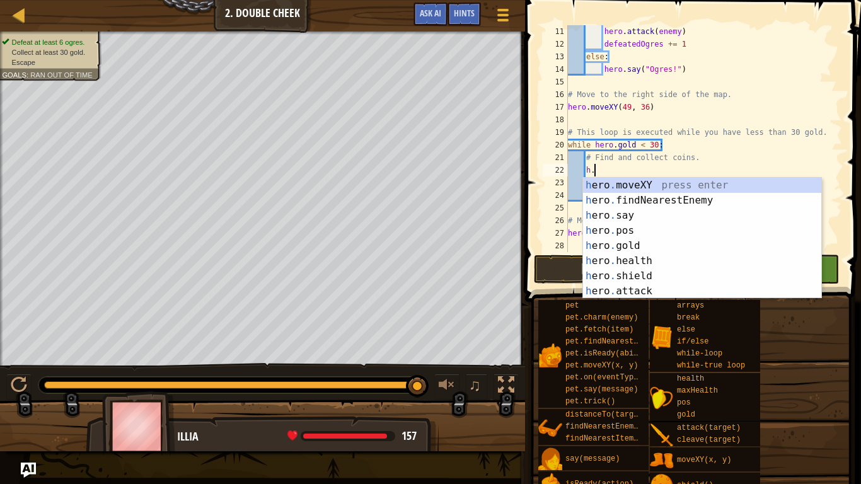
type textarea "h.f"
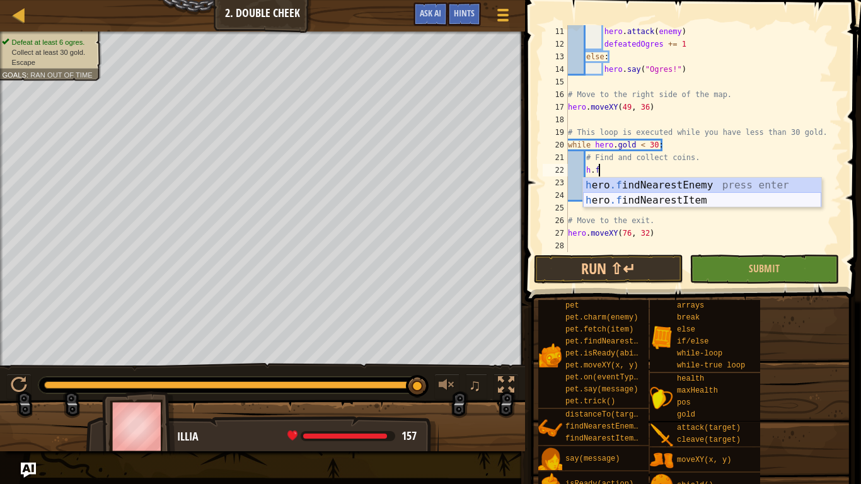
click at [648, 199] on div "h ero .f indNearestEnemy press enter h ero .f indNearestItem press enter" at bounding box center [702, 208] width 238 height 61
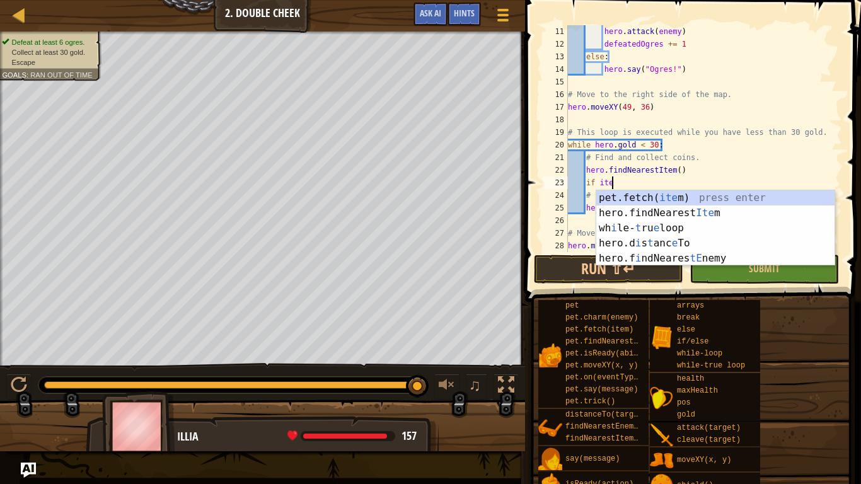
scroll to position [6, 6]
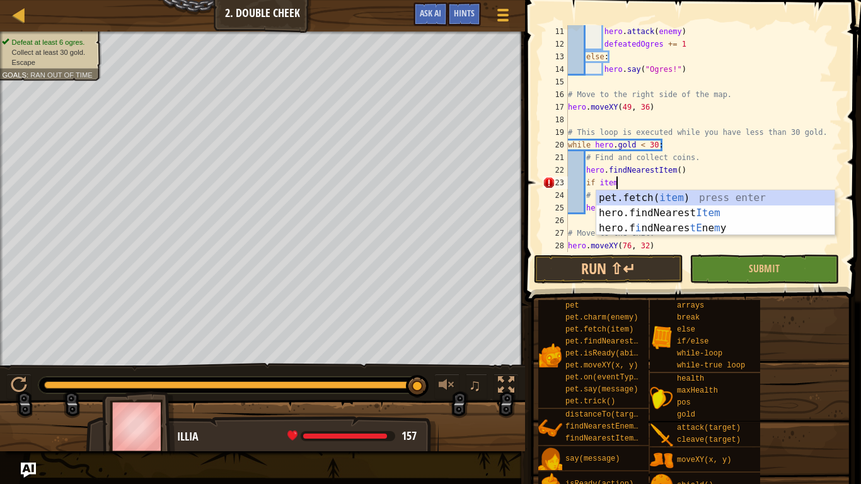
type textarea "if item:"
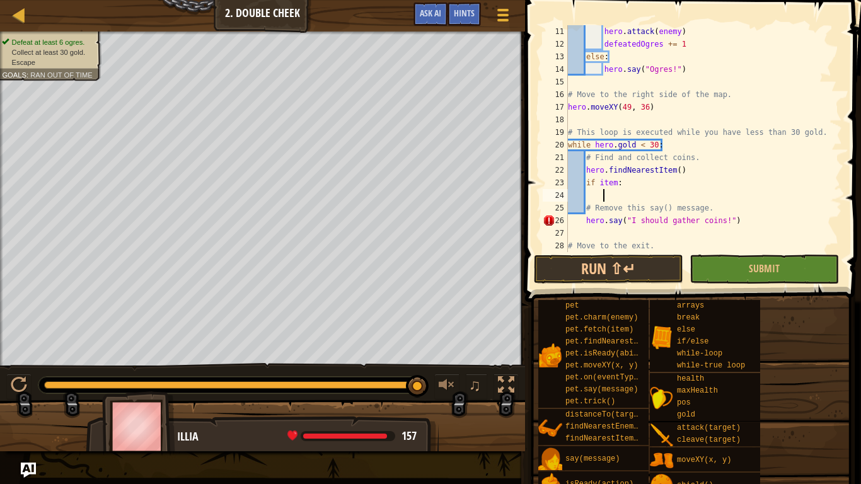
scroll to position [6, 4]
click at [623, 275] on button "Run ⇧↵" at bounding box center [608, 269] width 149 height 29
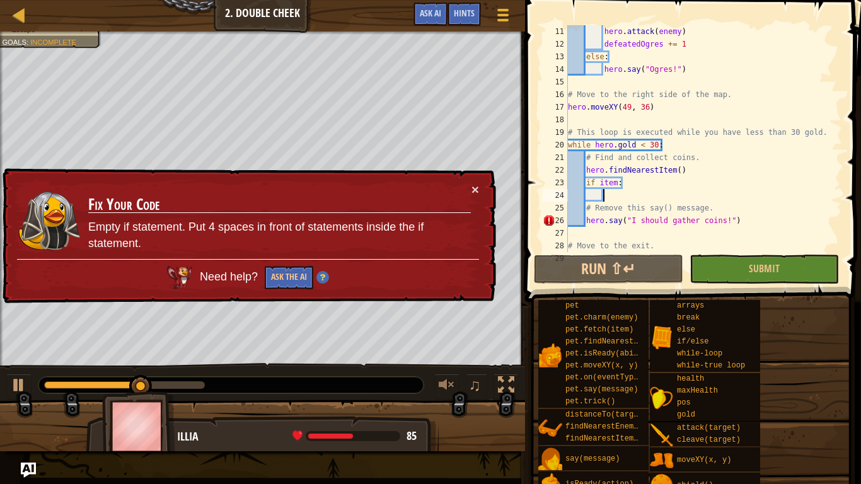
click at [482, 192] on div "× Fix Your Code Empty if statement. Put 4 spaces in front of statements inside …" at bounding box center [248, 236] width 496 height 136
click at [475, 191] on button "×" at bounding box center [476, 189] width 8 height 13
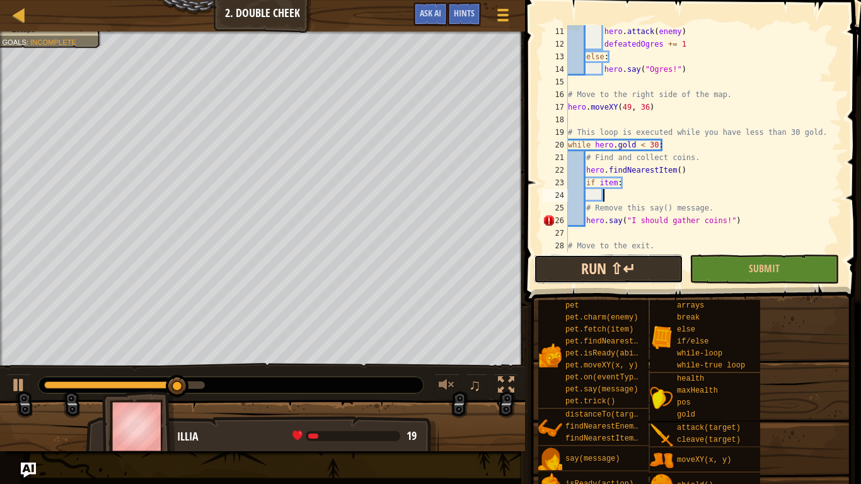
click at [556, 269] on button "Run ⇧↵" at bounding box center [608, 269] width 149 height 29
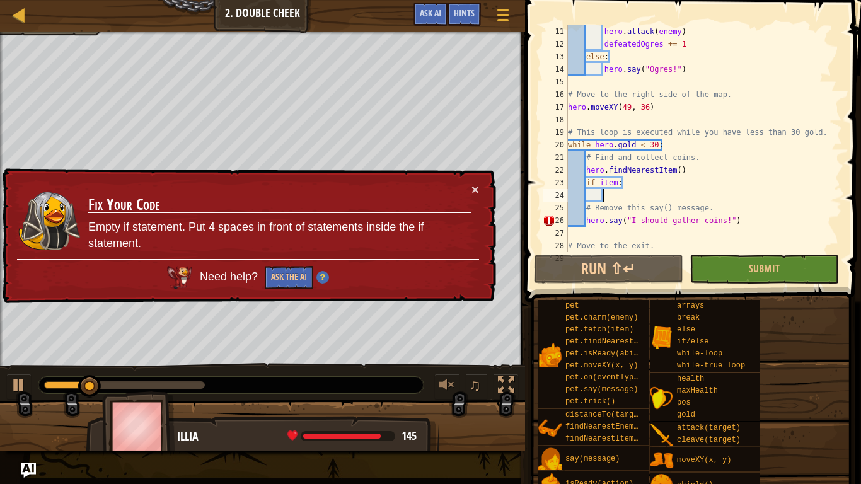
click at [479, 186] on div "× Fix Your Code Empty if statement. Put 4 spaces in front of statements inside …" at bounding box center [248, 236] width 496 height 136
click at [475, 185] on button "×" at bounding box center [476, 189] width 8 height 13
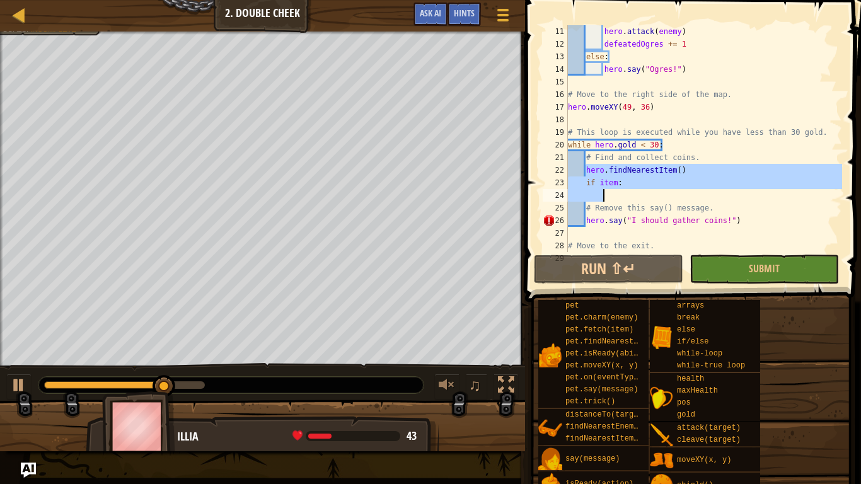
drag, startPoint x: 586, startPoint y: 170, endPoint x: 643, endPoint y: 201, distance: 63.8
click at [643, 201] on div "hero . attack ( enemy ) defeatedOgres += 1 else : hero . say ( "Ogres!" ) # Mov…" at bounding box center [704, 151] width 277 height 252
type textarea "if item:"
click at [583, 235] on div "hero . attack ( enemy ) defeatedOgres += 1 else : hero . say ( "Ogres!" ) # Mov…" at bounding box center [704, 151] width 277 height 252
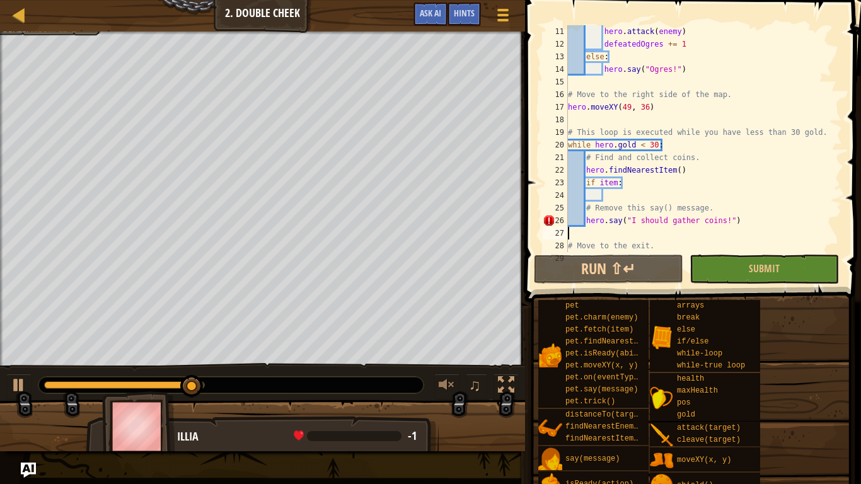
scroll to position [6, 0]
click at [583, 235] on div "hero . attack ( enemy ) defeatedOgres += 1 else : hero . say ( "Ogres!" ) # Mov…" at bounding box center [704, 151] width 277 height 252
paste textarea
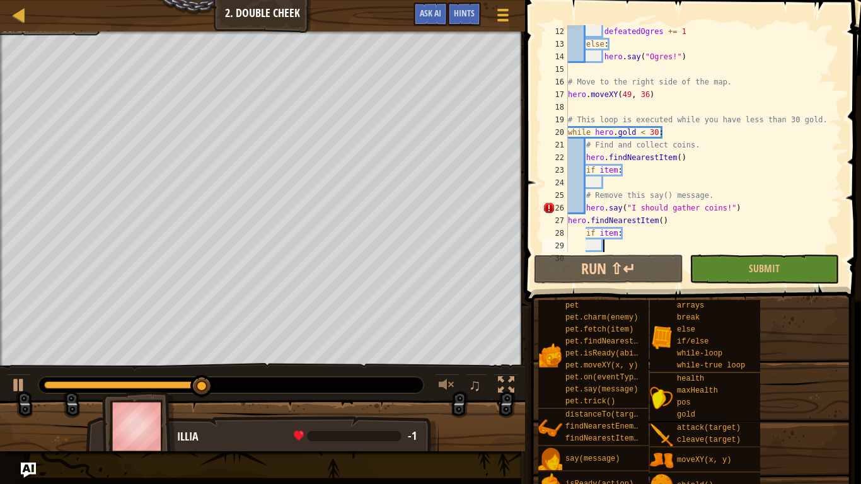
scroll to position [139, 0]
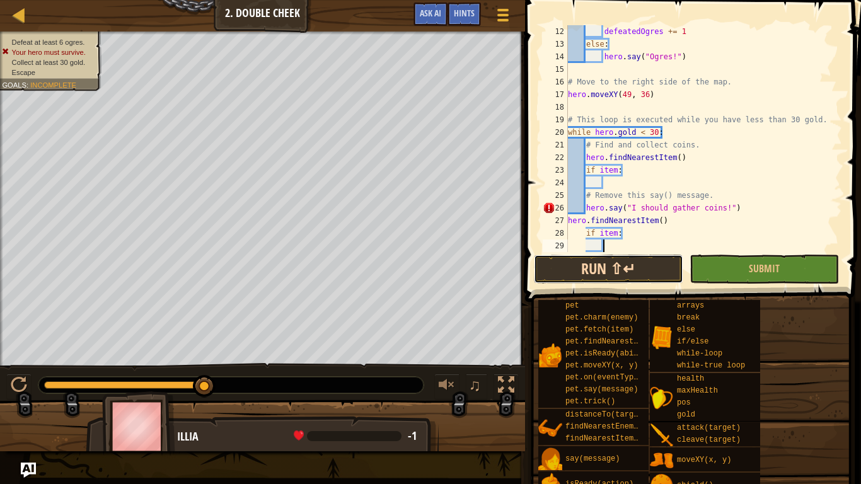
click at [637, 274] on button "Run ⇧↵" at bounding box center [608, 269] width 149 height 29
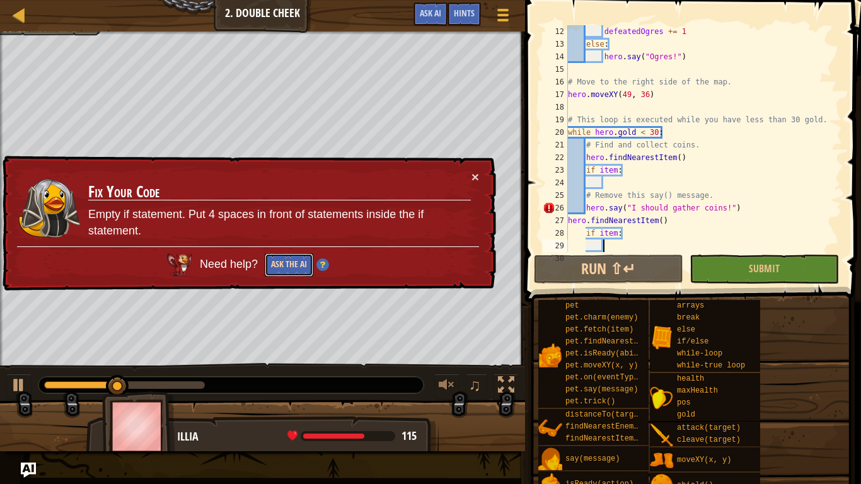
click at [284, 262] on button "Ask the AI" at bounding box center [289, 264] width 49 height 23
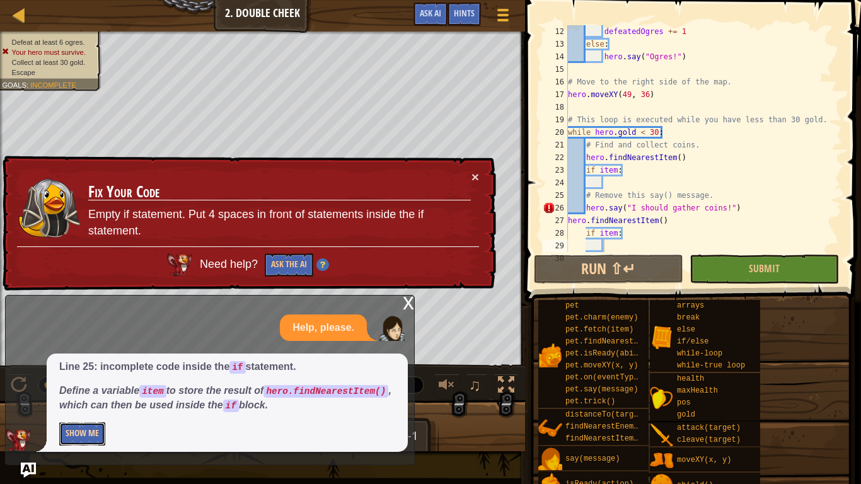
click at [82, 407] on button "Show Me" at bounding box center [82, 433] width 46 height 23
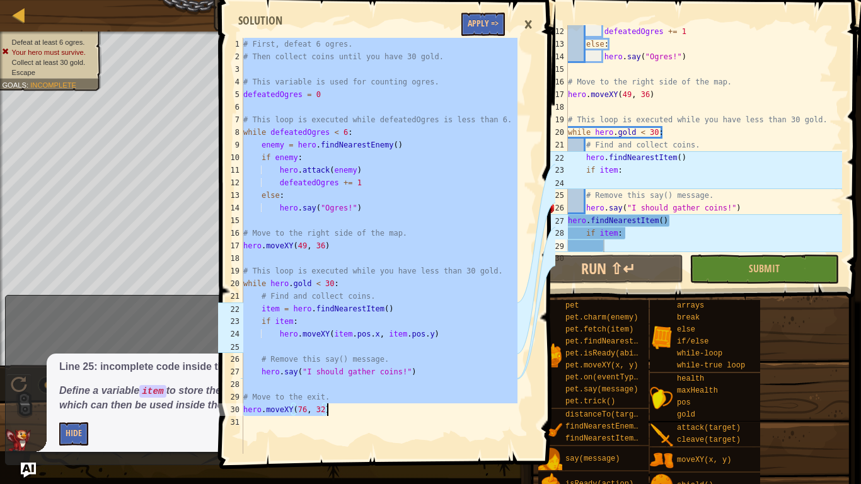
drag, startPoint x: 244, startPoint y: 46, endPoint x: 462, endPoint y: 411, distance: 424.5
click at [462, 407] on div "# First, defeat 6 ogres. # Then collect coins until you have 30 gold. # This va…" at bounding box center [379, 258] width 277 height 441
type textarea "# Move to the exit. hero.moveXY(76, 32)"
click at [574, 92] on div "defeatedOgres += 1 else : hero . say ( "Ogres!" ) # Move to the right side of t…" at bounding box center [704, 151] width 277 height 252
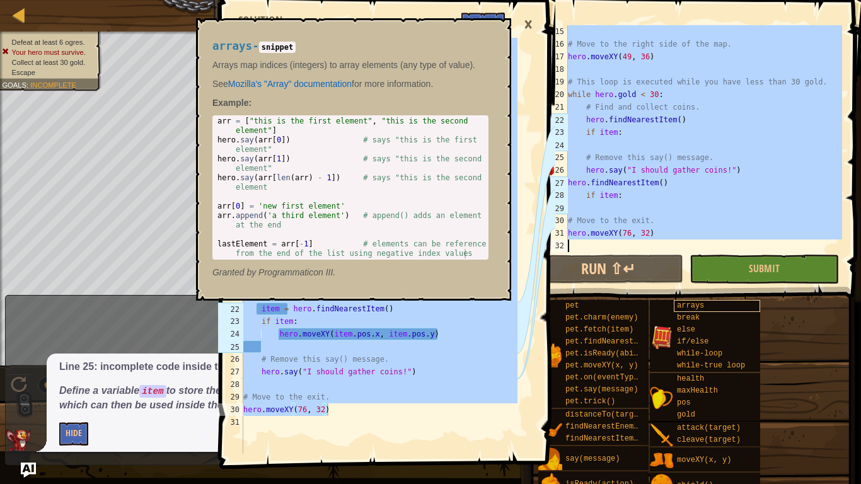
scroll to position [177, 0]
drag, startPoint x: 569, startPoint y: 31, endPoint x: 747, endPoint y: 306, distance: 327.6
click at [747, 306] on div "Hints hero.moveXY(49, 36) 15 16 17 18 19 20 21 22 23 24 25 26 27 28 29 30 31 32…" at bounding box center [691, 239] width 340 height 478
type textarea "hero.moveXY(76, 32)"
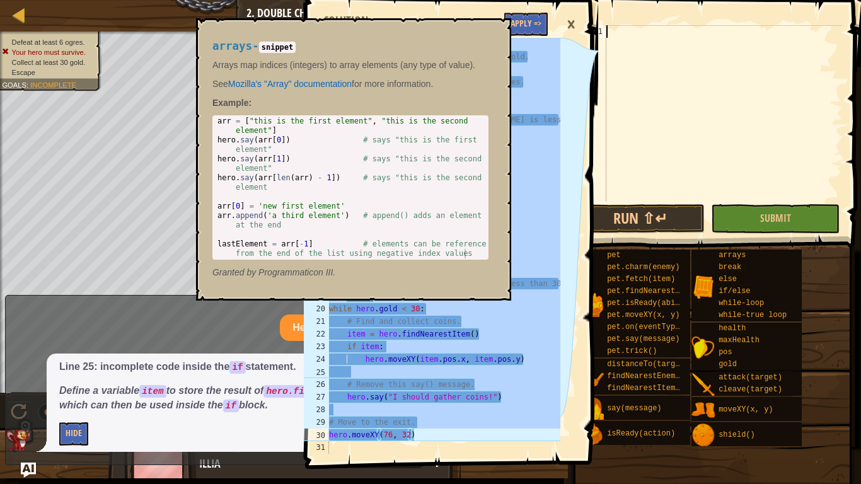
paste textarea "hero.moveXY(76, 32)"
type textarea "hero.moveXY(76, 32)"
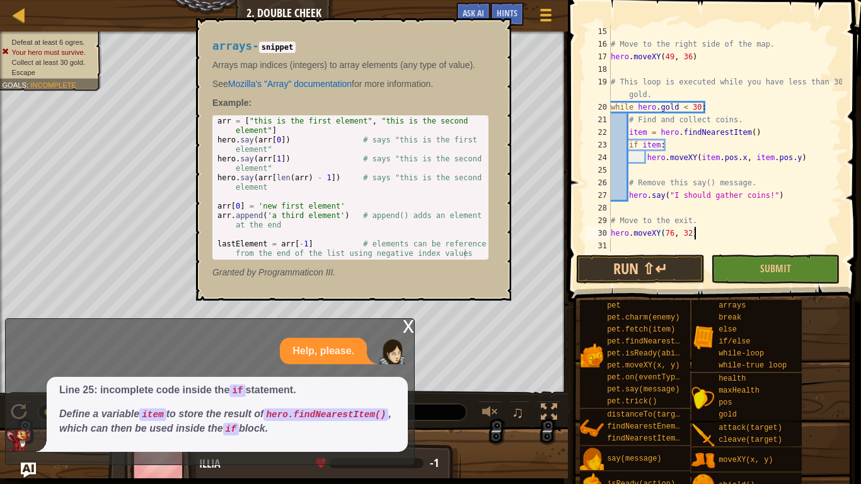
scroll to position [164, 0]
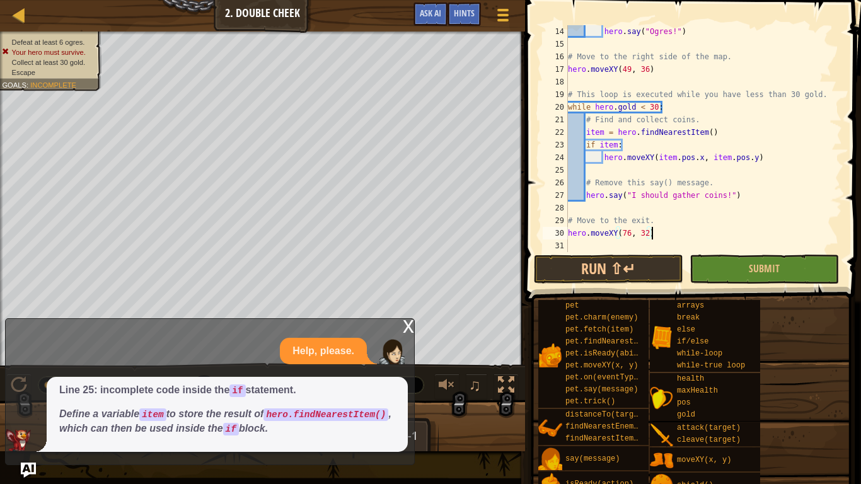
click at [405, 319] on div "x" at bounding box center [408, 325] width 11 height 13
